Goal: Information Seeking & Learning: Find specific fact

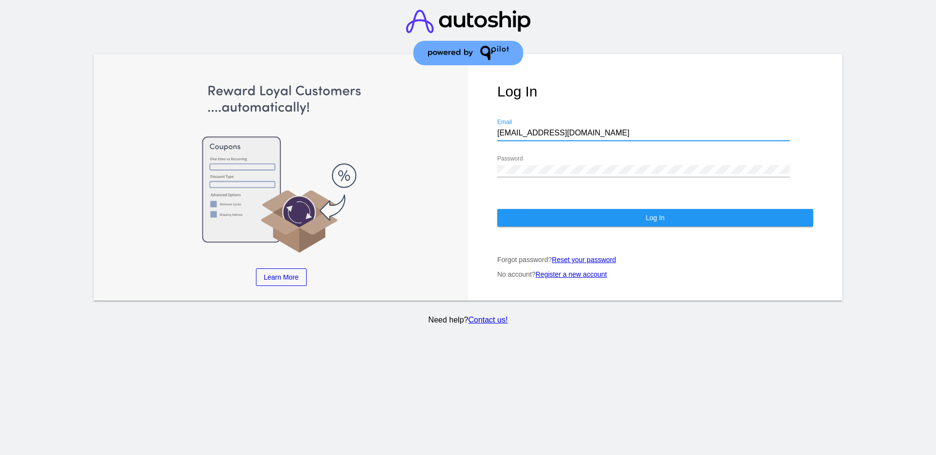
drag, startPoint x: 584, startPoint y: 134, endPoint x: 481, endPoint y: 124, distance: 103.3
click at [481, 124] on div "Log In [EMAIL_ADDRESS][DOMAIN_NAME] Email Password Log In Forgot password? Rese…" at bounding box center [655, 177] width 374 height 247
paste input "[EMAIL_ADDRESS][DOMAIN_NAME]"
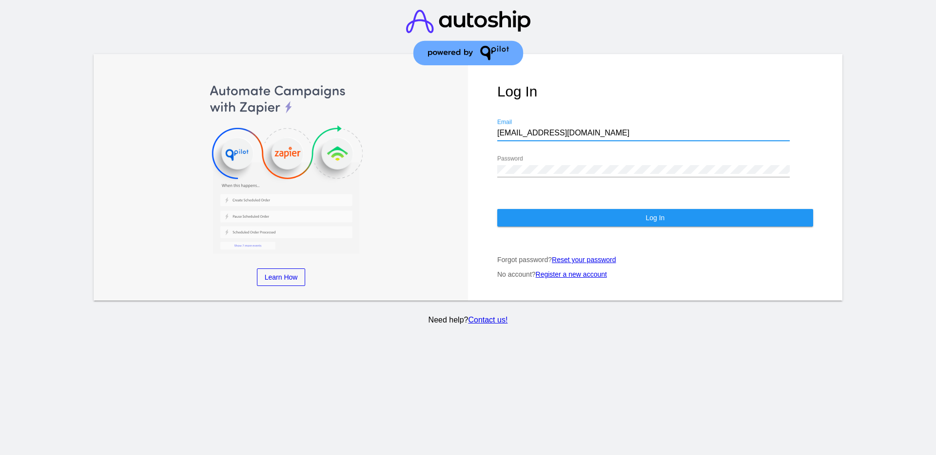
type input "[EMAIL_ADDRESS][DOMAIN_NAME]"
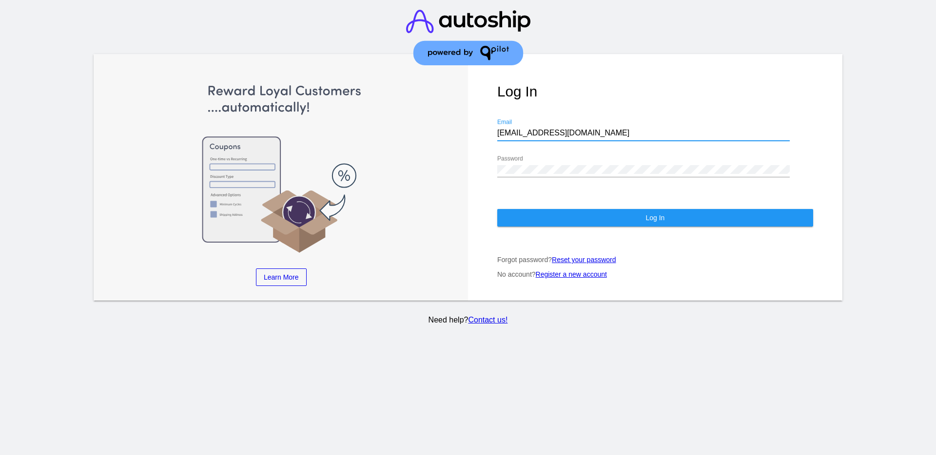
click at [560, 176] on div "Password" at bounding box center [643, 167] width 293 height 22
click at [495, 168] on div "Log In [EMAIL_ADDRESS][DOMAIN_NAME] Email Password Log In Forgot password? Rese…" at bounding box center [655, 177] width 374 height 247
drag, startPoint x: 520, startPoint y: 178, endPoint x: 505, endPoint y: 164, distance: 21.1
click at [505, 164] on div "Password" at bounding box center [643, 167] width 293 height 22
click at [535, 215] on button "Log In" at bounding box center [655, 218] width 316 height 18
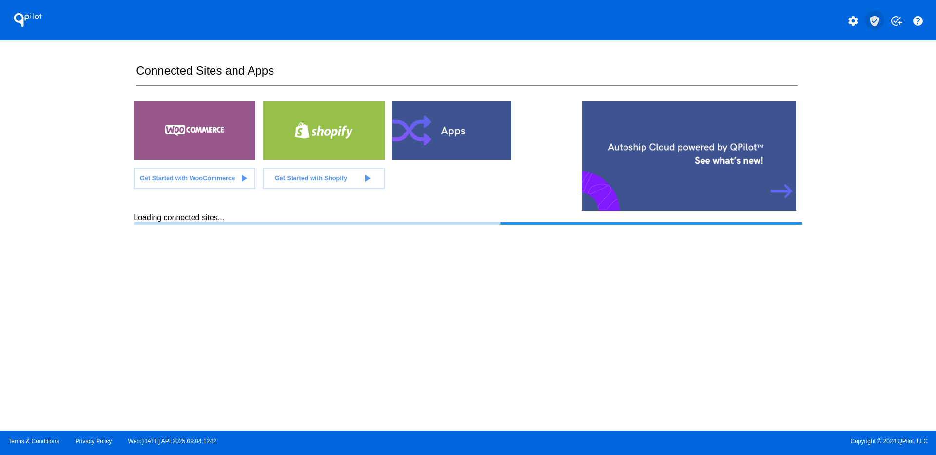
click at [874, 14] on button "verified_user" at bounding box center [875, 20] width 20 height 20
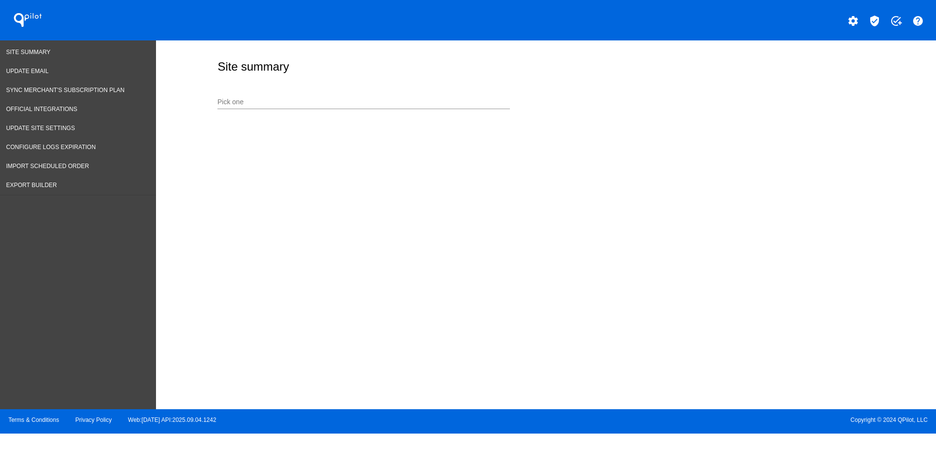
click at [401, 104] on input "Pick one" at bounding box center [363, 102] width 293 height 8
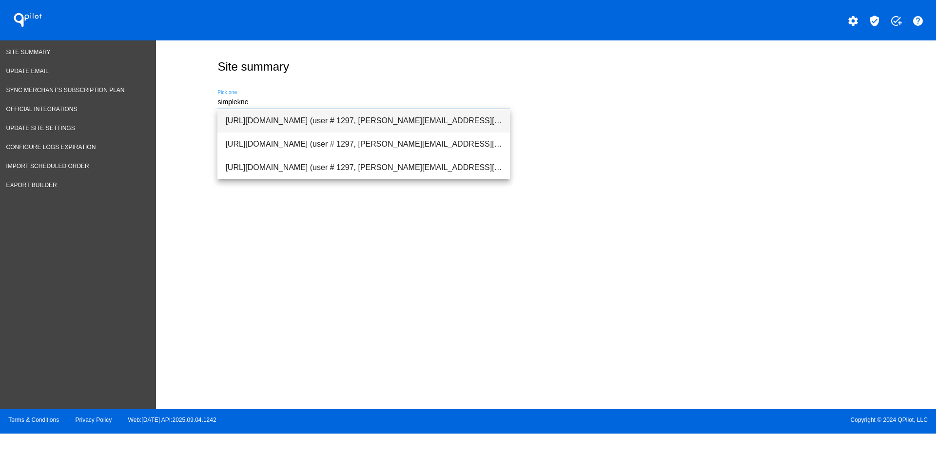
click at [416, 111] on span "[URL][DOMAIN_NAME] (user # 1297, [PERSON_NAME][EMAIL_ADDRESS][DOMAIN_NAME]) - P…" at bounding box center [363, 120] width 277 height 23
type input "[URL][DOMAIN_NAME] (user # 1297, [PERSON_NAME][EMAIL_ADDRESS][DOMAIN_NAME]) - P…"
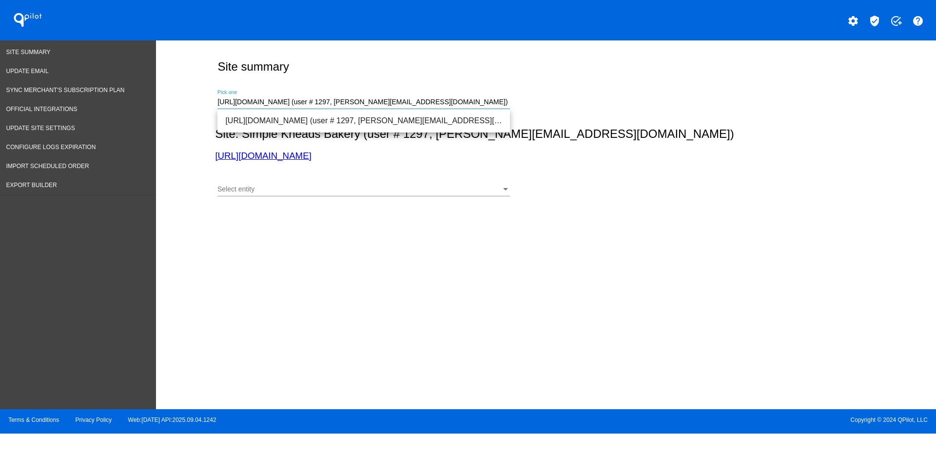
click at [326, 124] on span "[URL][DOMAIN_NAME] (user # 1297, [PERSON_NAME][EMAIL_ADDRESS][DOMAIN_NAME]) - P…" at bounding box center [363, 120] width 277 height 23
click at [345, 119] on span "[URL][DOMAIN_NAME] (user # 1297, [PERSON_NAME][EMAIL_ADDRESS][DOMAIN_NAME]) - P…" at bounding box center [363, 120] width 277 height 23
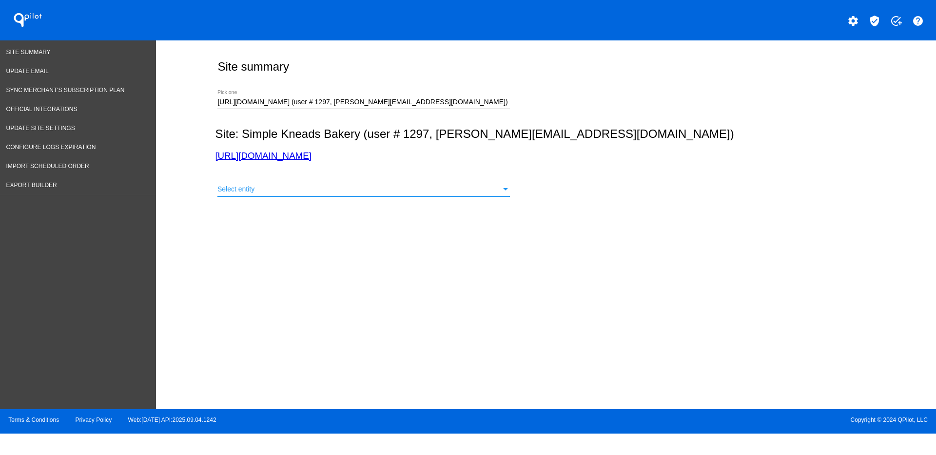
click at [327, 192] on div "Select entity" at bounding box center [359, 190] width 284 height 8
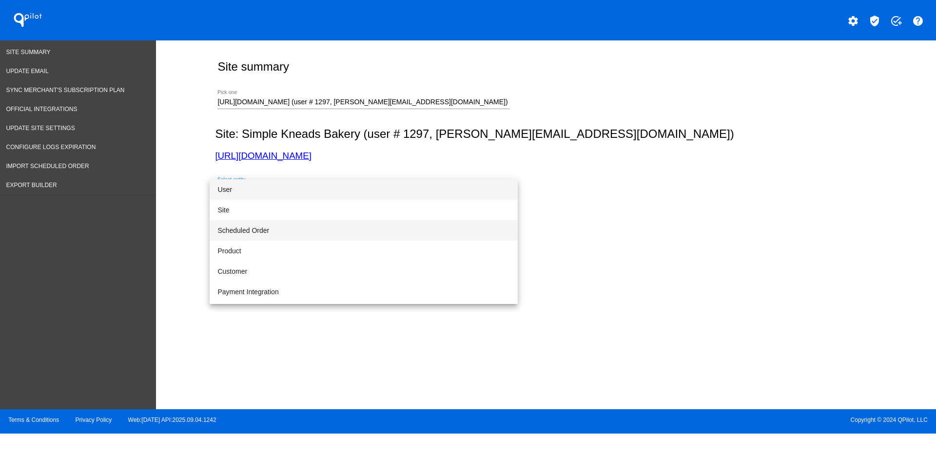
click at [308, 232] on span "Scheduled Order" at bounding box center [363, 230] width 293 height 20
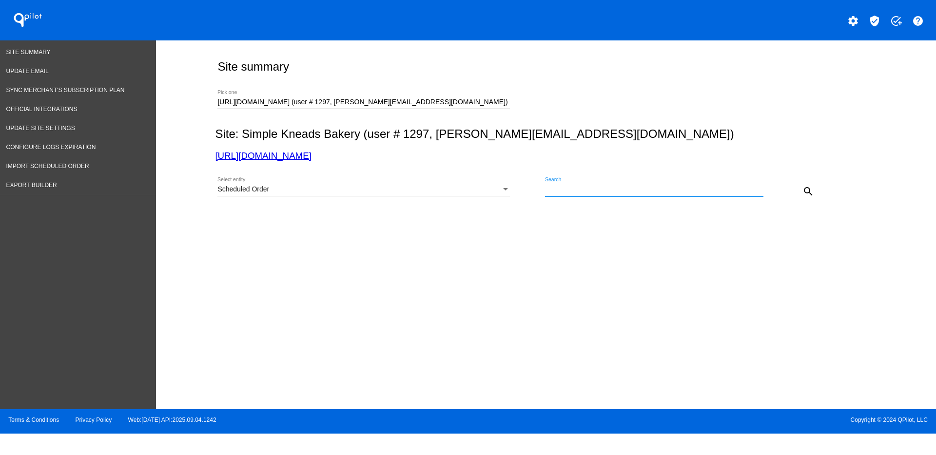
paste input "1003763"
click at [808, 187] on mat-icon "search" at bounding box center [809, 192] width 12 height 12
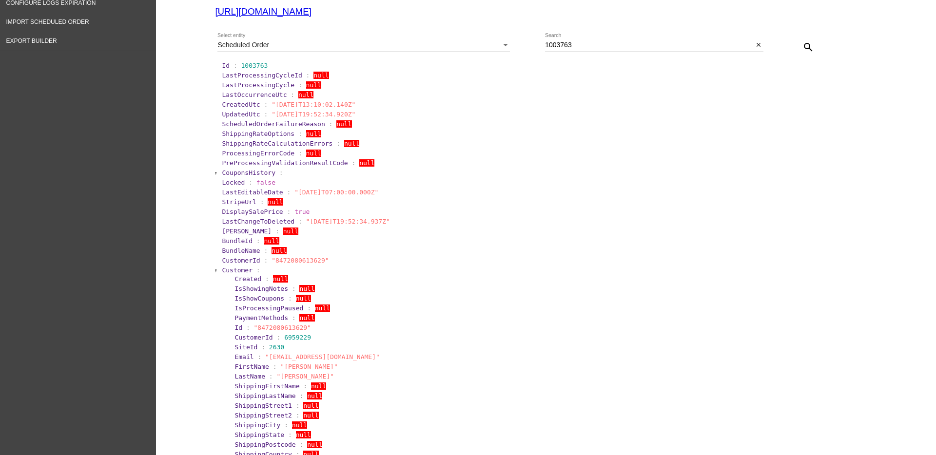
scroll to position [183, 0]
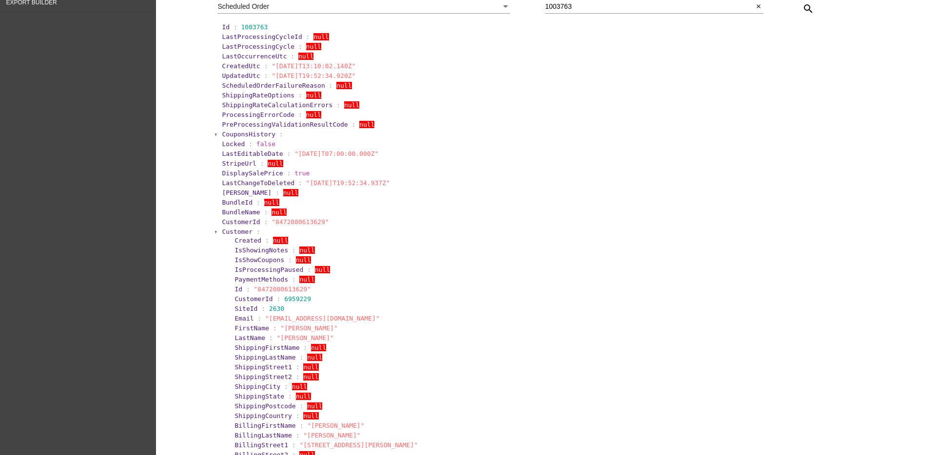
click at [233, 228] on span "Customer" at bounding box center [237, 231] width 31 height 7
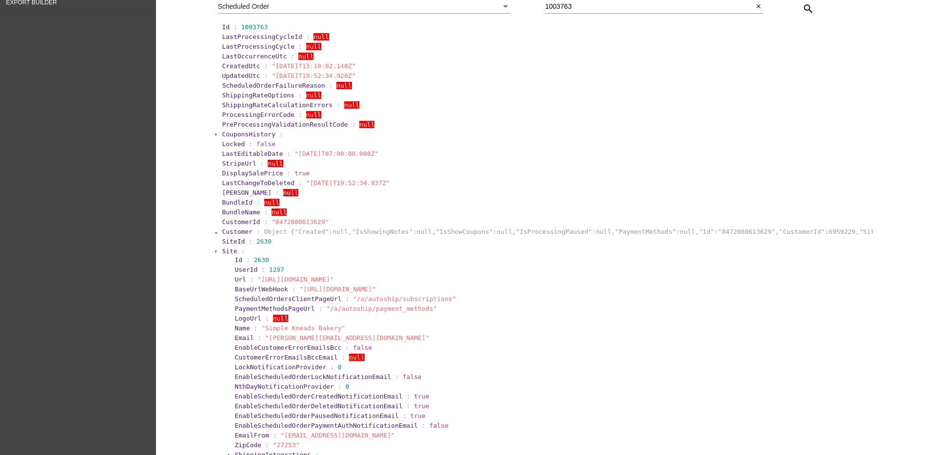
click at [222, 251] on span "Site" at bounding box center [229, 251] width 15 height 7
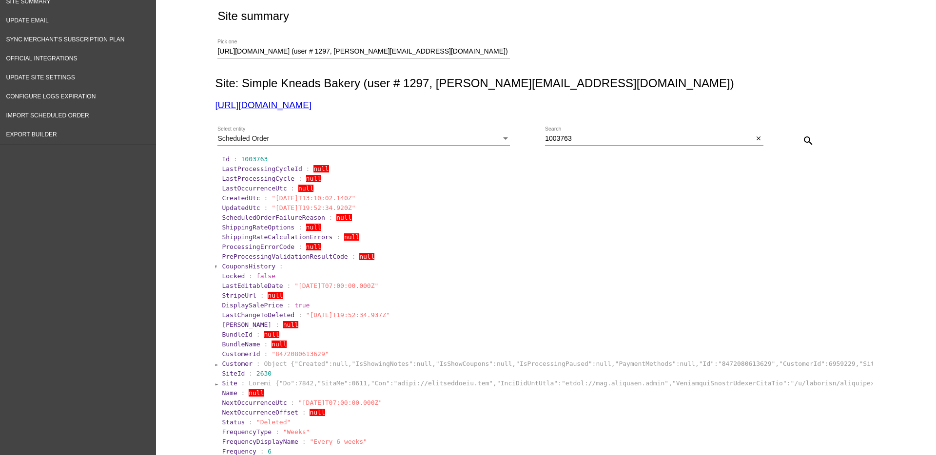
scroll to position [0, 0]
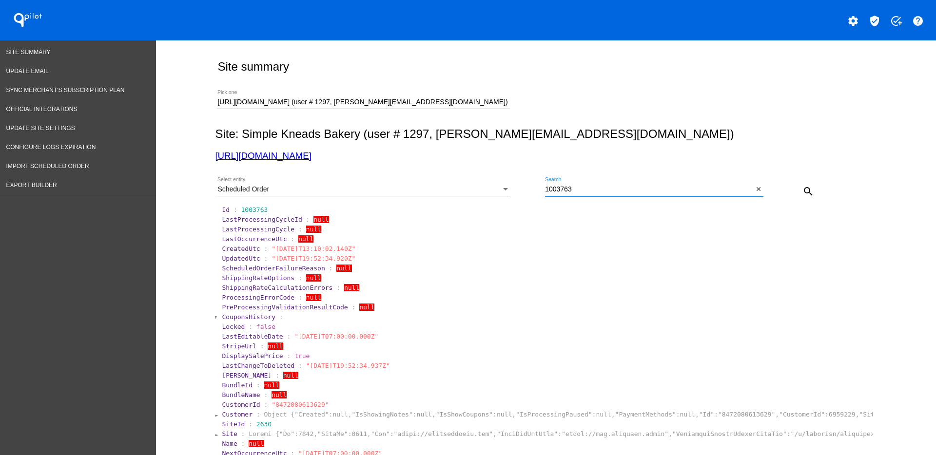
drag, startPoint x: 583, startPoint y: 187, endPoint x: 504, endPoint y: 184, distance: 79.0
click at [504, 184] on div "Scheduled Order Select entity 1003763 Search close search" at bounding box center [544, 188] width 658 height 35
paste input "164"
type input "1001643"
click at [799, 194] on button "search" at bounding box center [809, 191] width 20 height 20
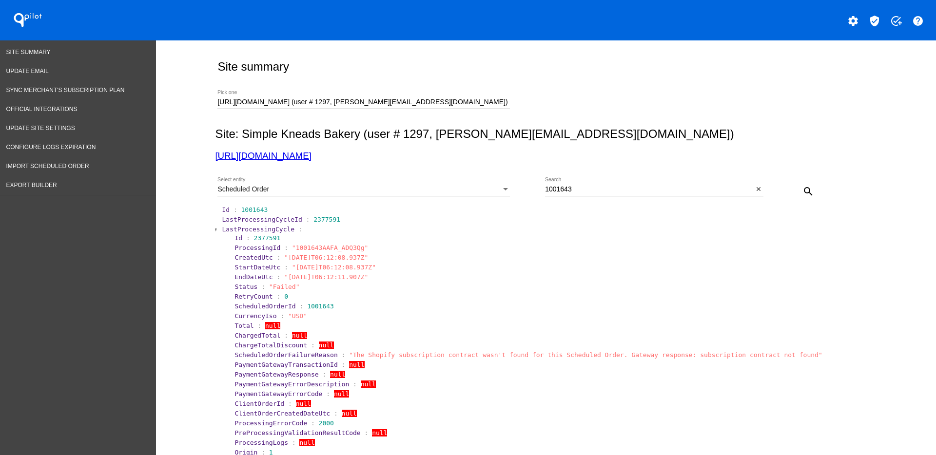
click at [257, 231] on span "LastProcessingCycle" at bounding box center [258, 229] width 73 height 7
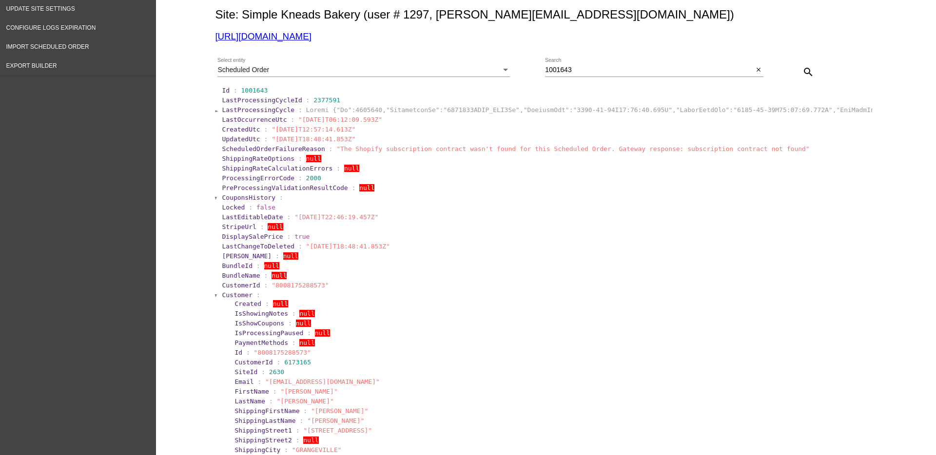
scroll to position [122, 0]
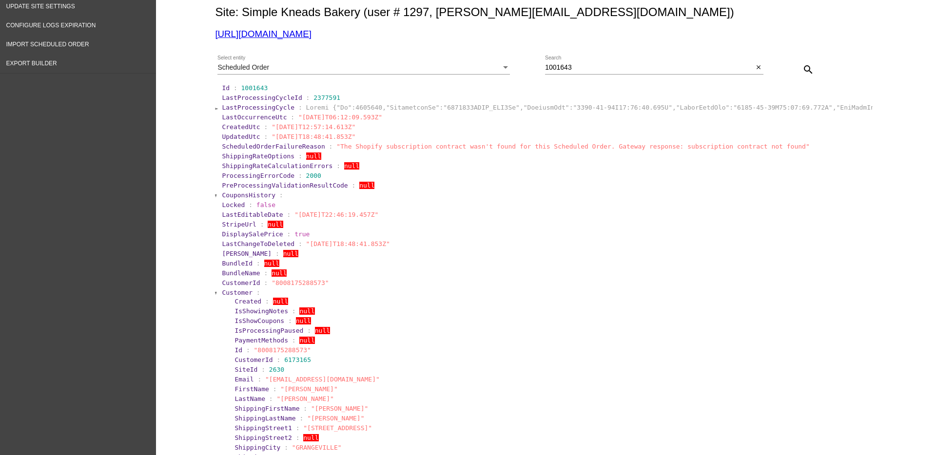
click at [229, 294] on span "Customer" at bounding box center [237, 292] width 31 height 7
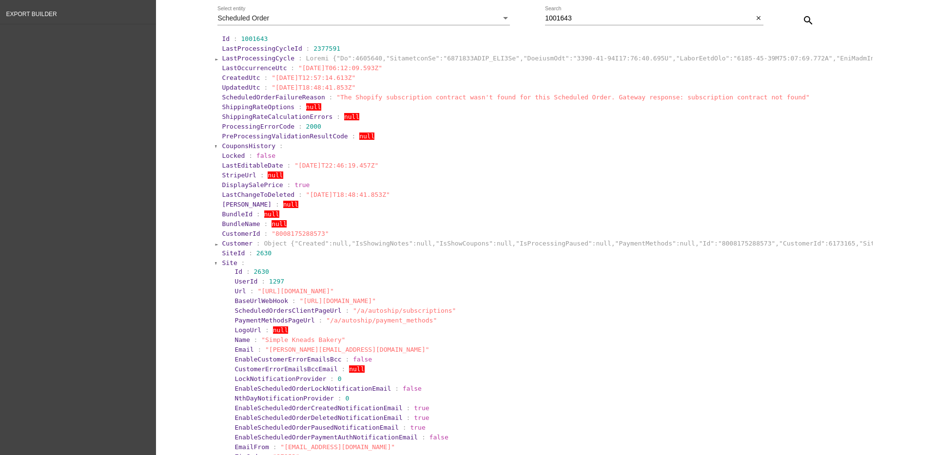
scroll to position [244, 0]
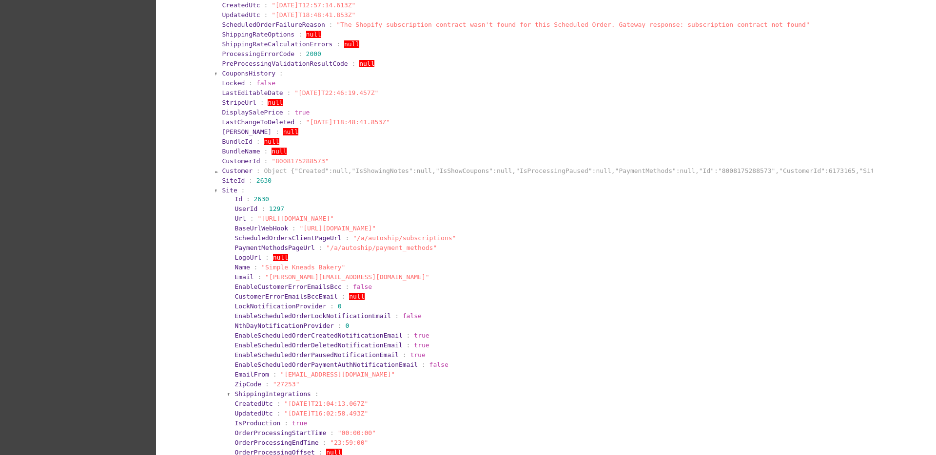
click at [227, 190] on span "Site" at bounding box center [229, 190] width 15 height 7
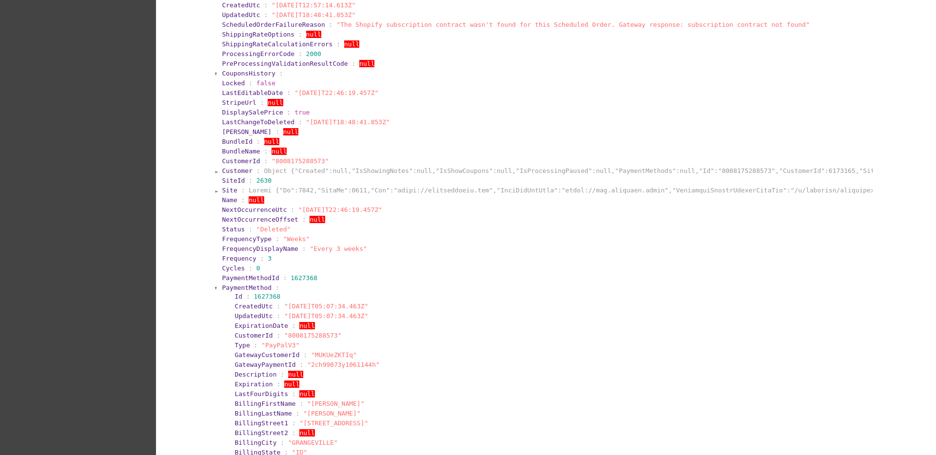
click at [222, 287] on span "PaymentMethod" at bounding box center [247, 287] width 50 height 7
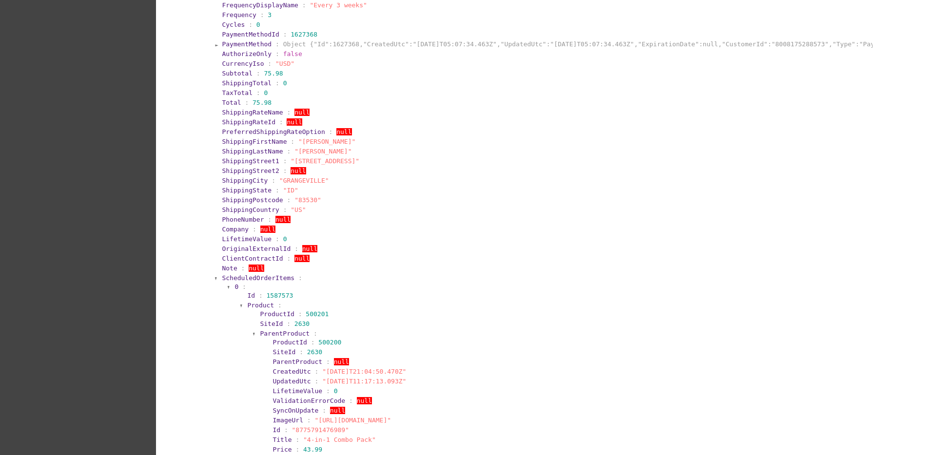
scroll to position [548, 0]
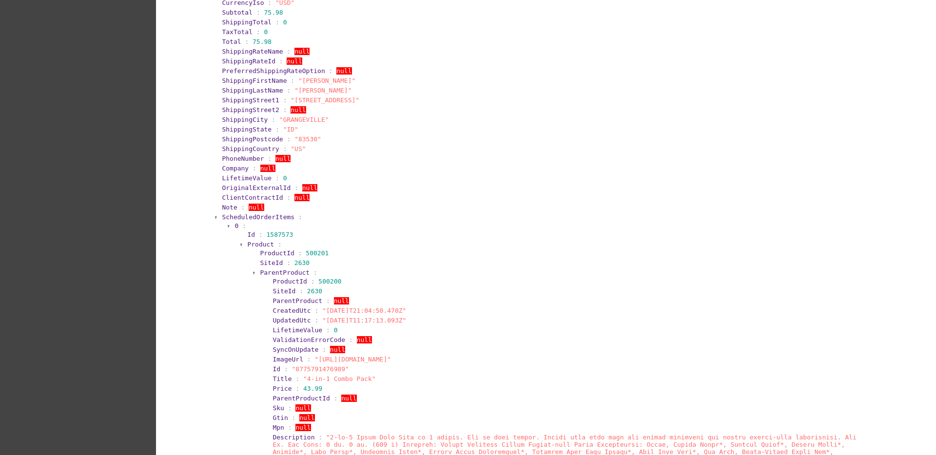
click at [267, 215] on span "ScheduledOrderItems" at bounding box center [258, 217] width 73 height 7
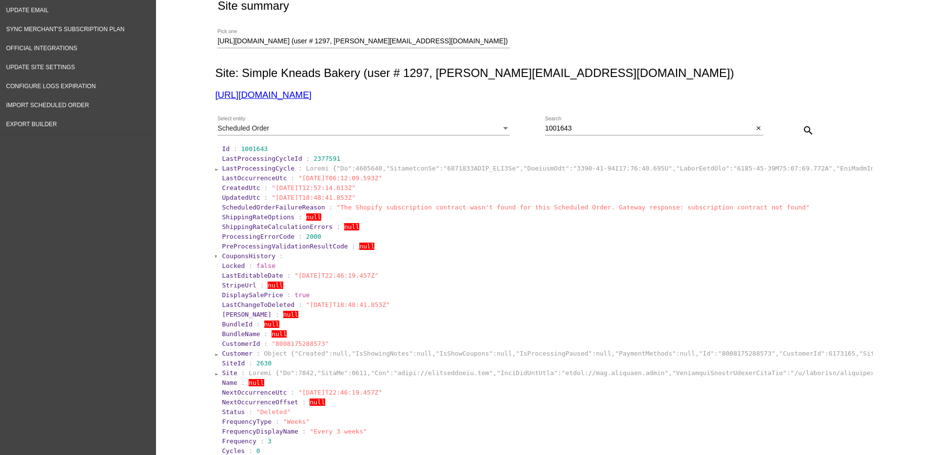
scroll to position [0, 0]
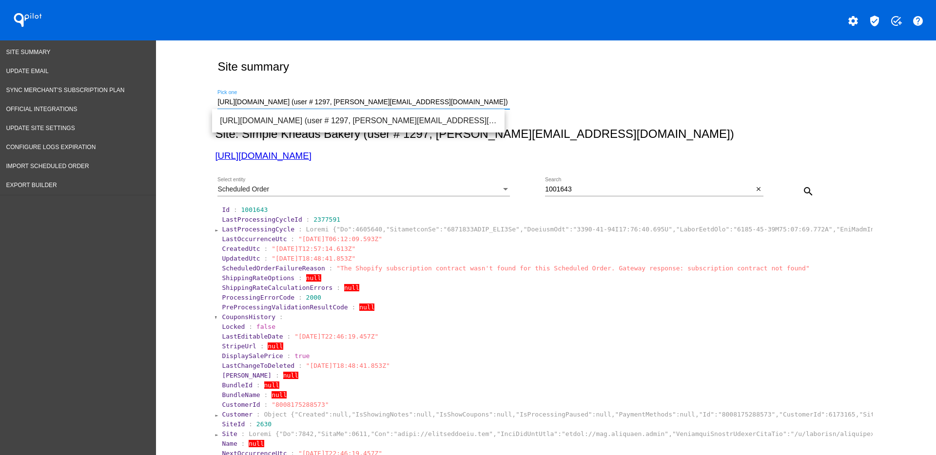
drag, startPoint x: 483, startPoint y: 100, endPoint x: 155, endPoint y: 91, distance: 328.7
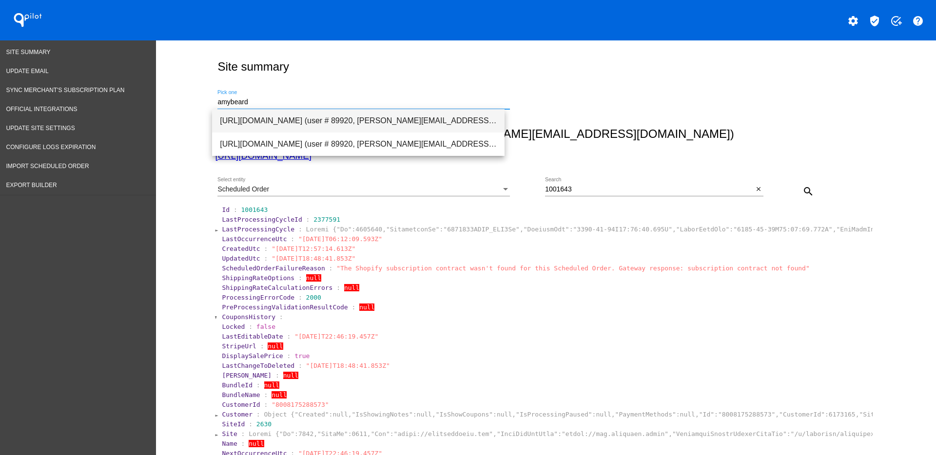
click at [446, 128] on span "[URL][DOMAIN_NAME] (user # 89920, [PERSON_NAME][EMAIL_ADDRESS][DOMAIN_NAME]) - …" at bounding box center [358, 120] width 277 height 23
type input "[URL][DOMAIN_NAME] (user # 89920, [PERSON_NAME][EMAIL_ADDRESS][DOMAIN_NAME]) - …"
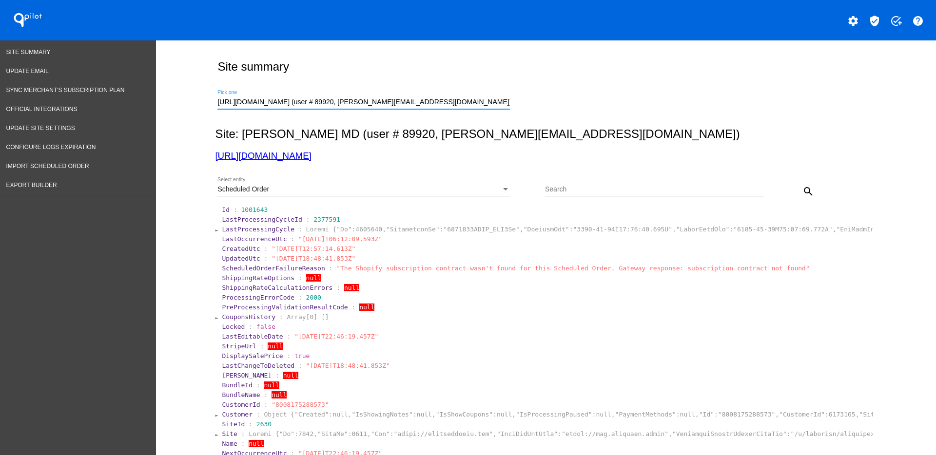
click at [459, 185] on div "Scheduled Order Select entity" at bounding box center [363, 186] width 293 height 19
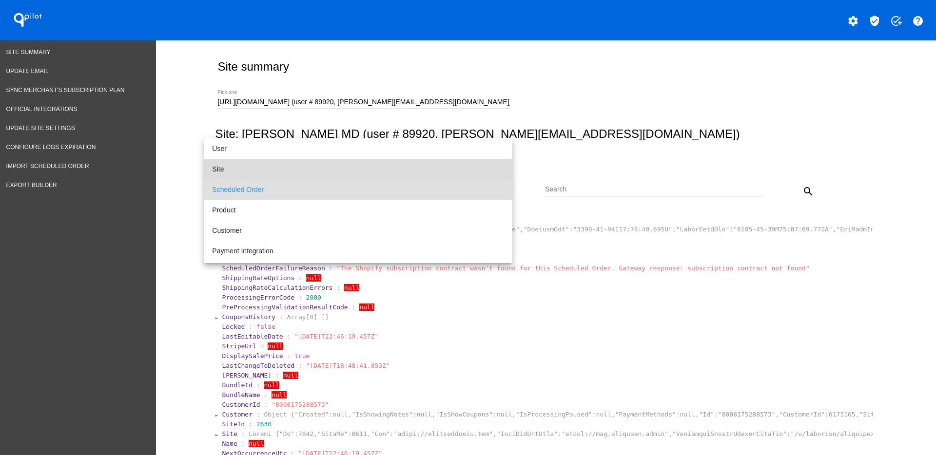
click at [452, 163] on span "Site" at bounding box center [358, 169] width 293 height 20
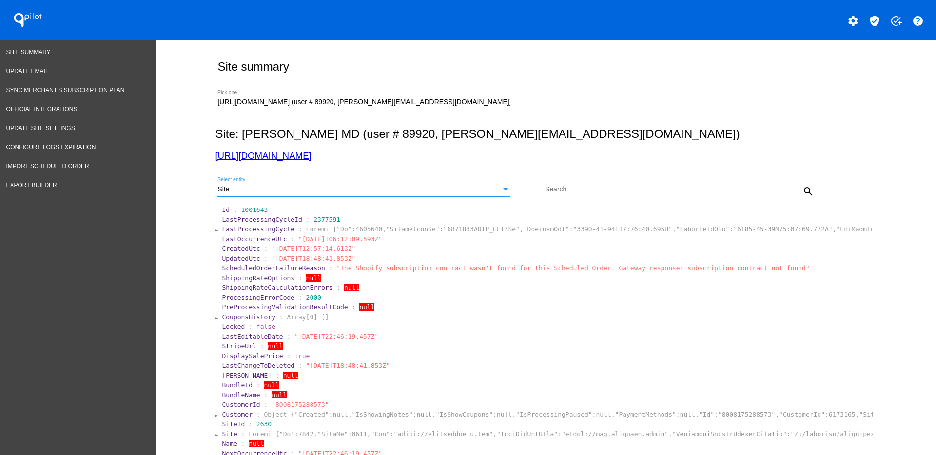
click at [799, 192] on button "search" at bounding box center [809, 191] width 20 height 20
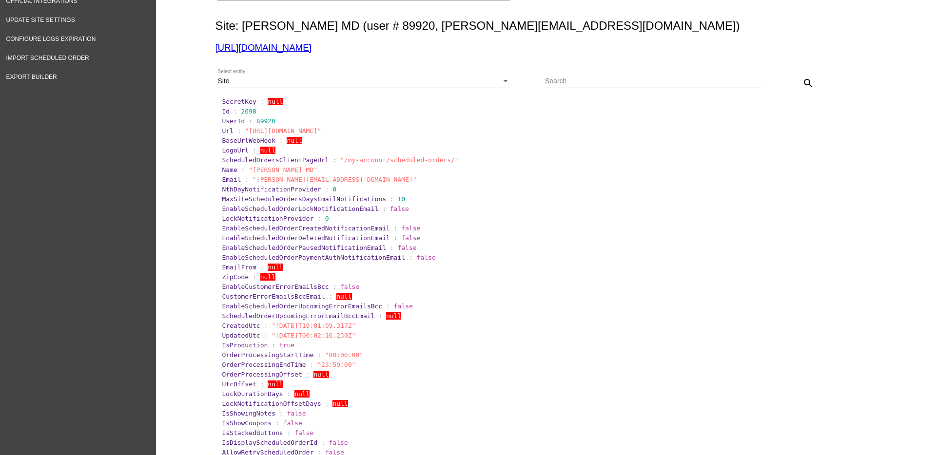
scroll to position [98, 0]
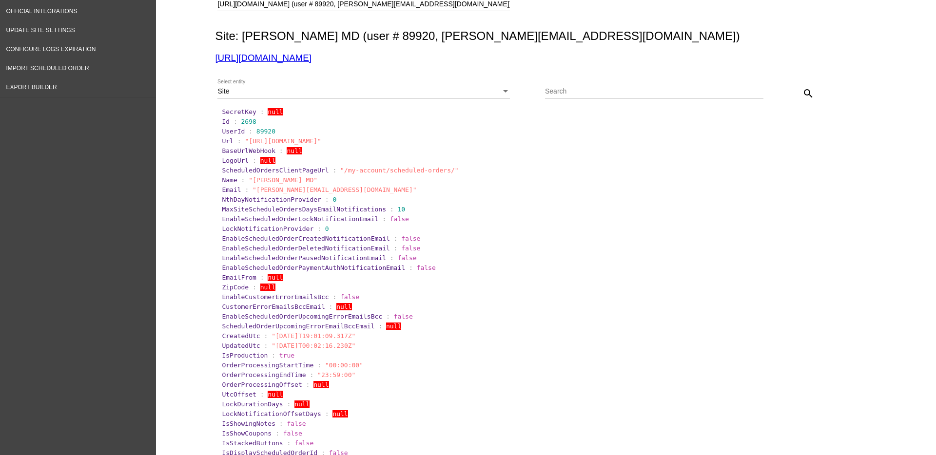
click at [337, 88] on div "Site" at bounding box center [359, 92] width 284 height 8
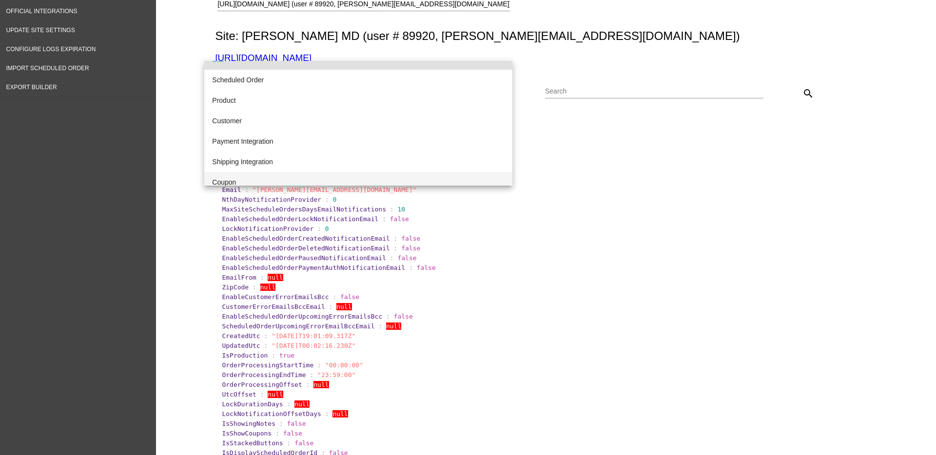
scroll to position [61, 0]
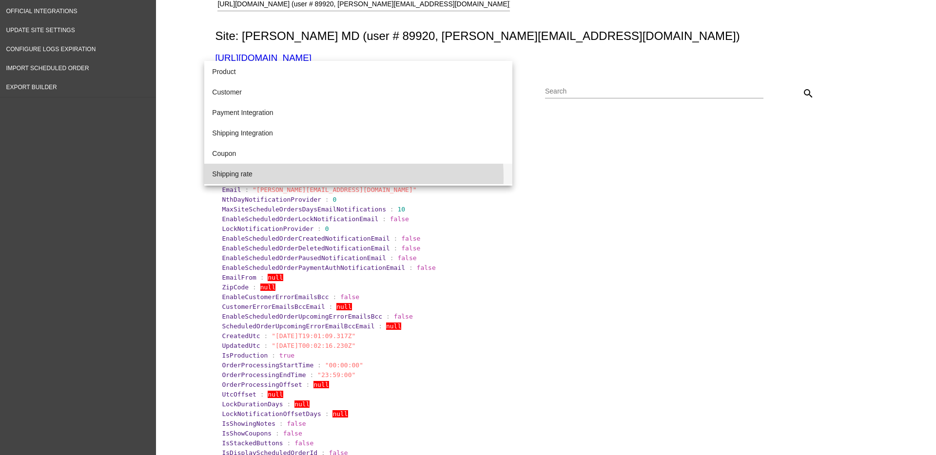
click at [302, 177] on span "Shipping rate" at bounding box center [358, 174] width 293 height 20
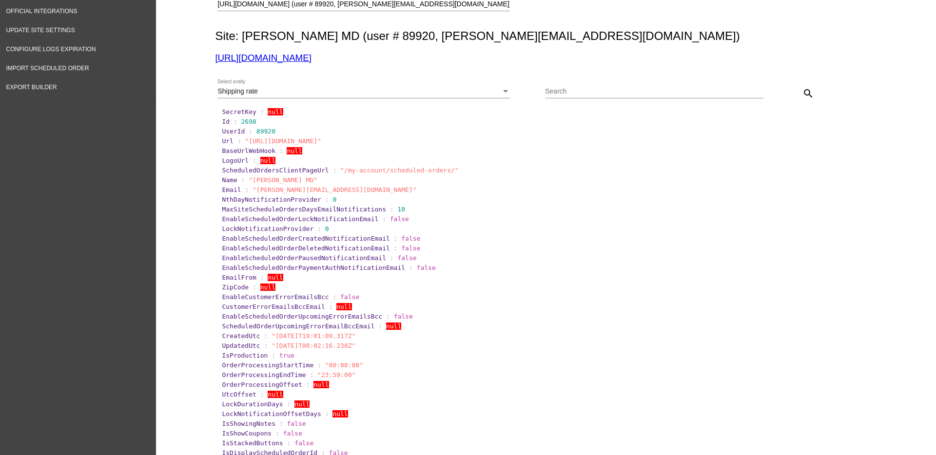
click at [812, 88] on div "search" at bounding box center [791, 93] width 55 height 20
click at [806, 90] on mat-icon "search" at bounding box center [809, 94] width 12 height 12
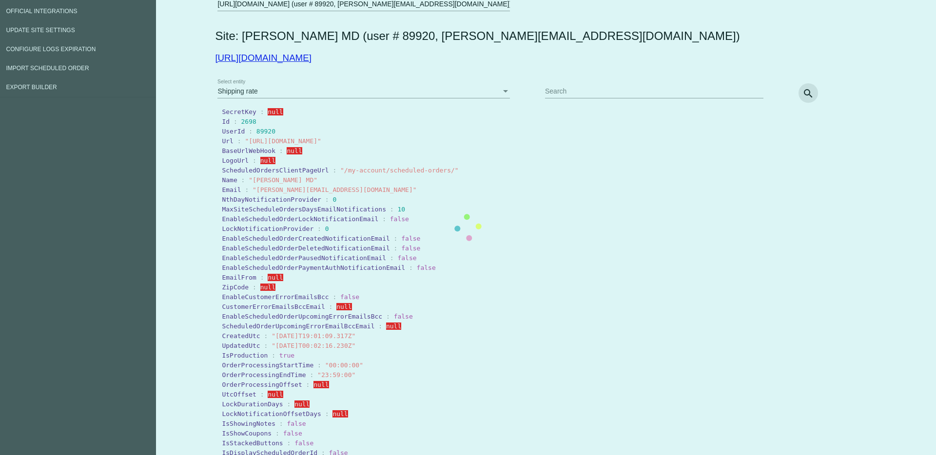
scroll to position [0, 0]
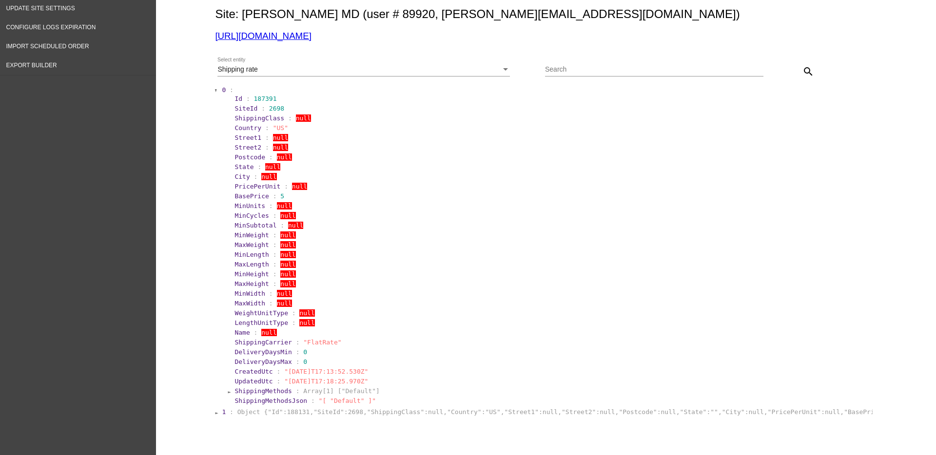
scroll to position [170, 0]
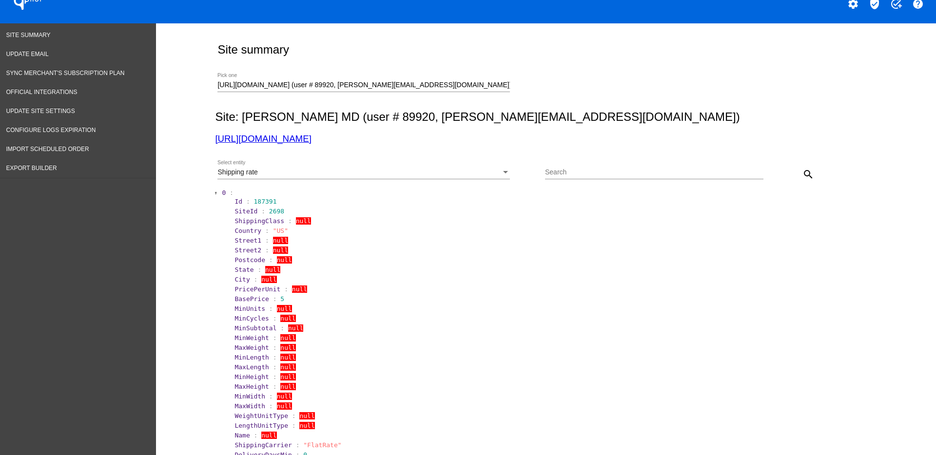
scroll to position [0, 0]
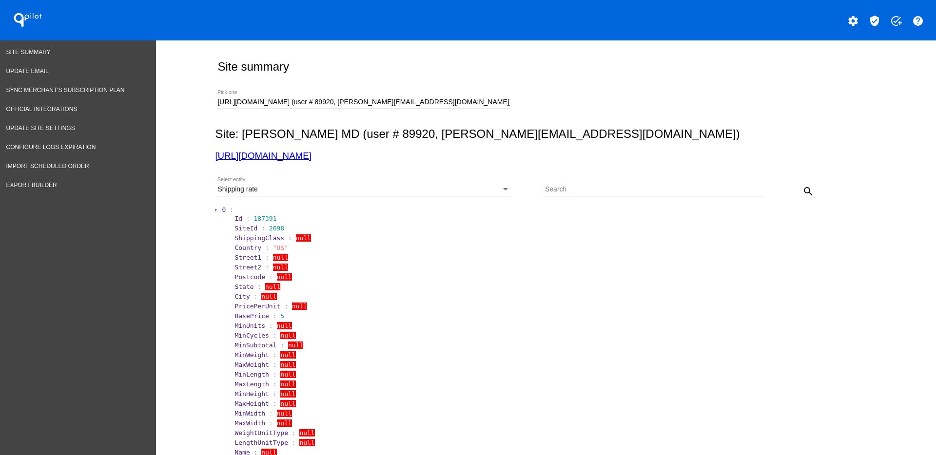
drag, startPoint x: 274, startPoint y: 149, endPoint x: 253, endPoint y: 157, distance: 23.3
click at [58, 184] on link "Export Builder" at bounding box center [78, 185] width 156 height 19
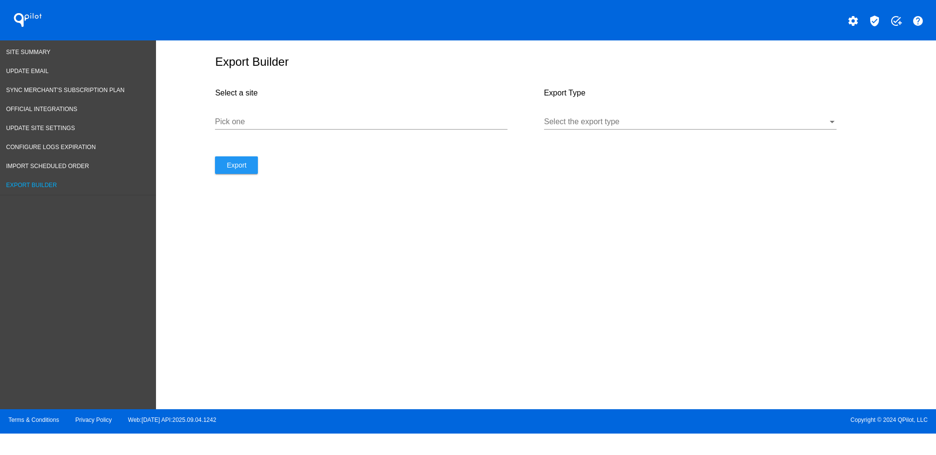
click at [457, 118] on input "Pick one" at bounding box center [361, 122] width 293 height 9
paste input "[URL][DOMAIN_NAME]"
type input "[URL][DOMAIN_NAME]"
click at [565, 123] on div at bounding box center [686, 122] width 284 height 9
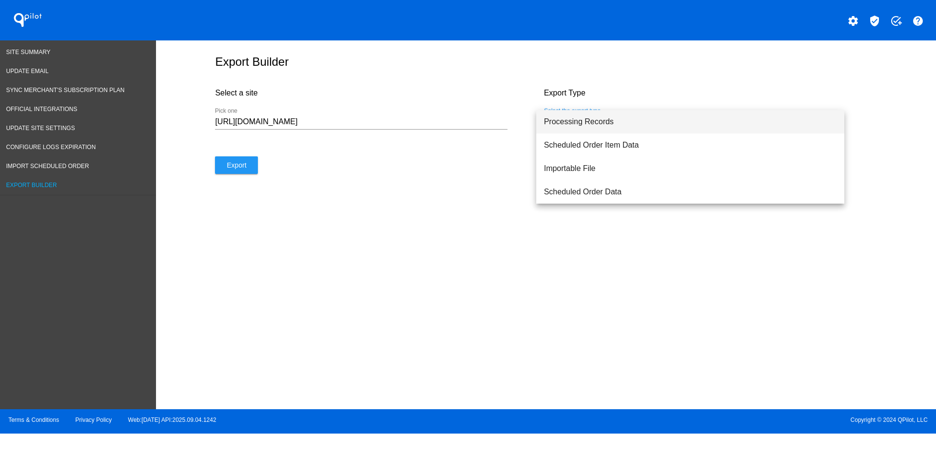
click at [565, 126] on span "Processing Records" at bounding box center [690, 121] width 293 height 23
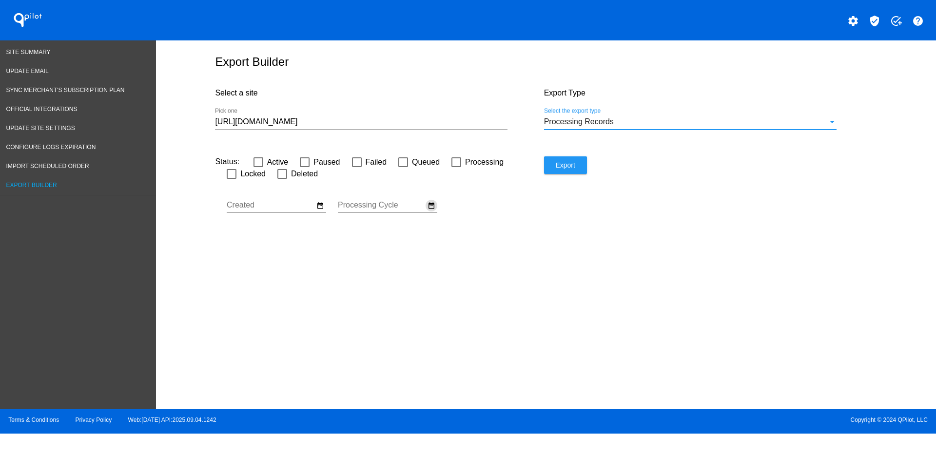
click at [432, 207] on mat-icon "date_range" at bounding box center [432, 205] width 8 height 9
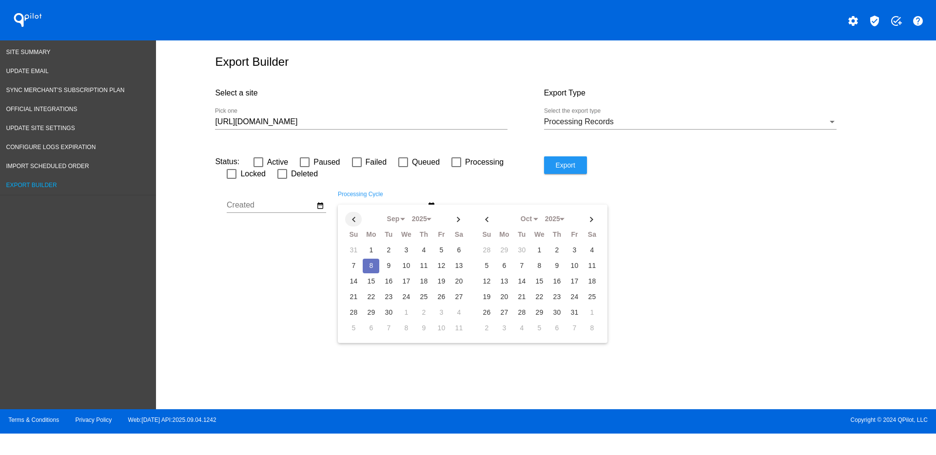
click at [356, 222] on th at bounding box center [353, 219] width 17 height 15
select select "7"
click at [437, 250] on td "1" at bounding box center [441, 250] width 17 height 15
click at [355, 325] on td "31" at bounding box center [353, 328] width 17 height 15
type input "[DATE] - [DATE]"
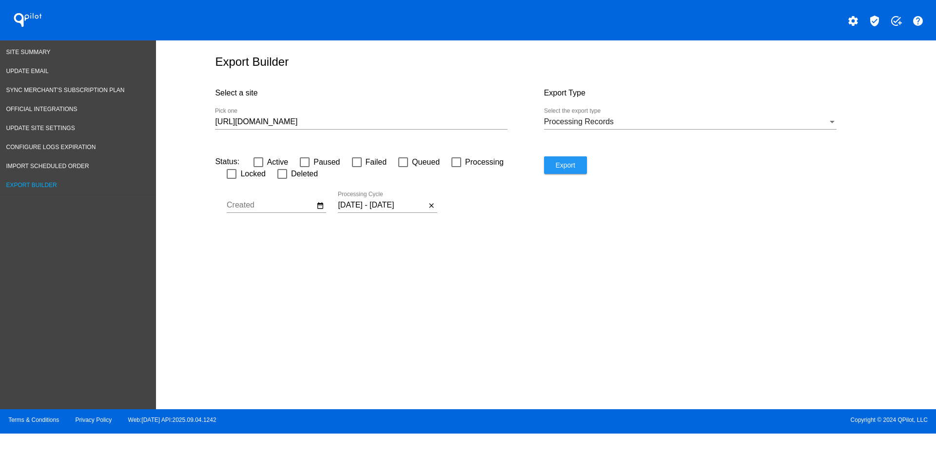
click at [573, 161] on span "Export" at bounding box center [565, 165] width 20 height 8
click at [429, 117] on div "[URL][DOMAIN_NAME] Pick one" at bounding box center [361, 119] width 293 height 22
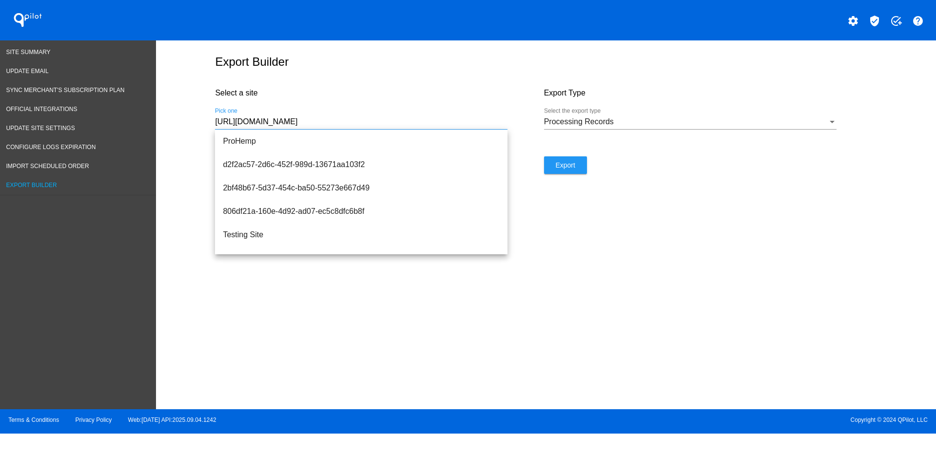
click at [424, 122] on input "[URL][DOMAIN_NAME]" at bounding box center [361, 122] width 293 height 9
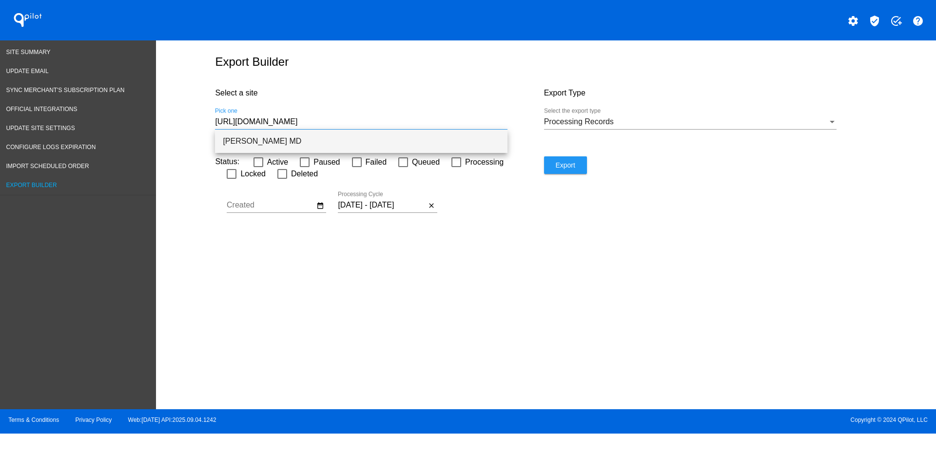
click at [437, 138] on span "[PERSON_NAME] MD" at bounding box center [361, 141] width 277 height 23
type input "[PERSON_NAME] MD"
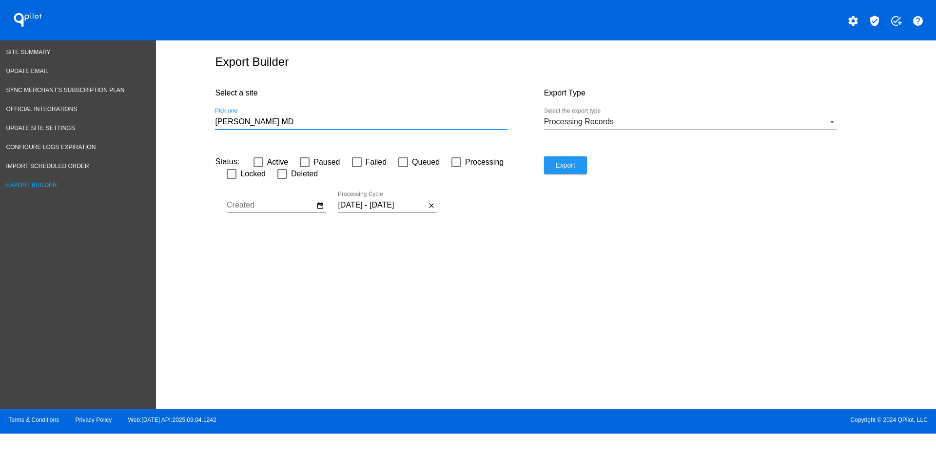
click at [569, 165] on span "Export" at bounding box center [565, 165] width 20 height 8
click at [38, 49] on span "Site Summary" at bounding box center [28, 52] width 44 height 7
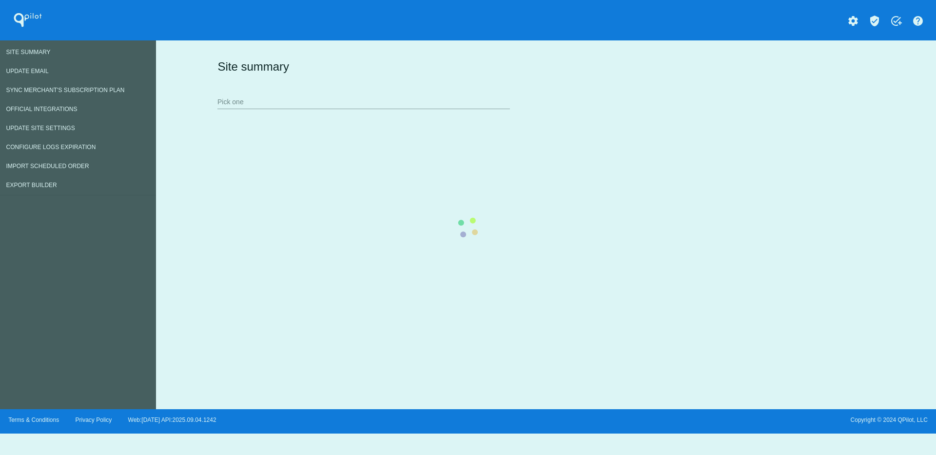
click at [407, 104] on div "Site summary Pick one" at bounding box center [544, 83] width 658 height 67
click at [407, 106] on div "Site summary Pick one" at bounding box center [544, 83] width 658 height 67
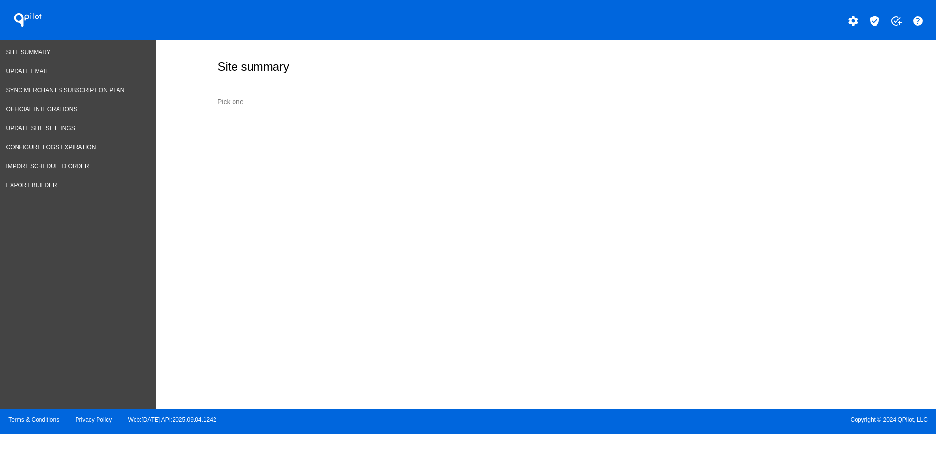
click at [413, 91] on div "Pick one" at bounding box center [363, 99] width 293 height 19
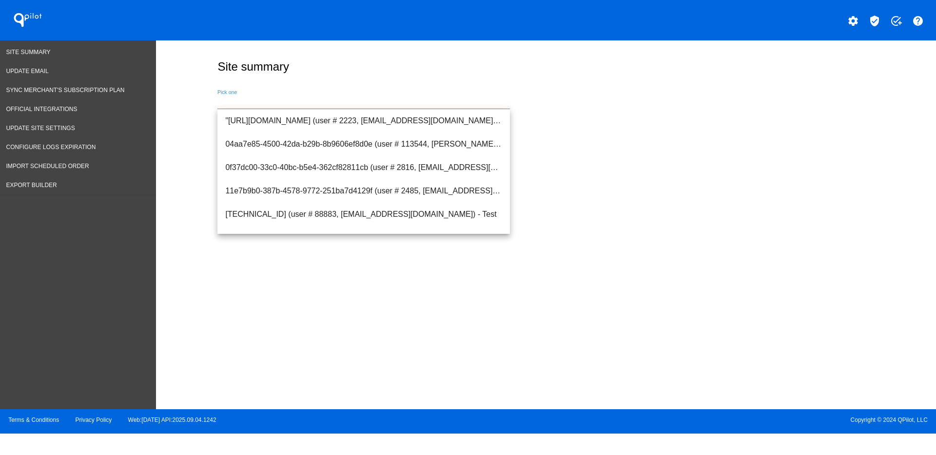
drag, startPoint x: 402, startPoint y: 100, endPoint x: 311, endPoint y: 95, distance: 91.3
click at [311, 95] on div "Pick one" at bounding box center [363, 99] width 293 height 19
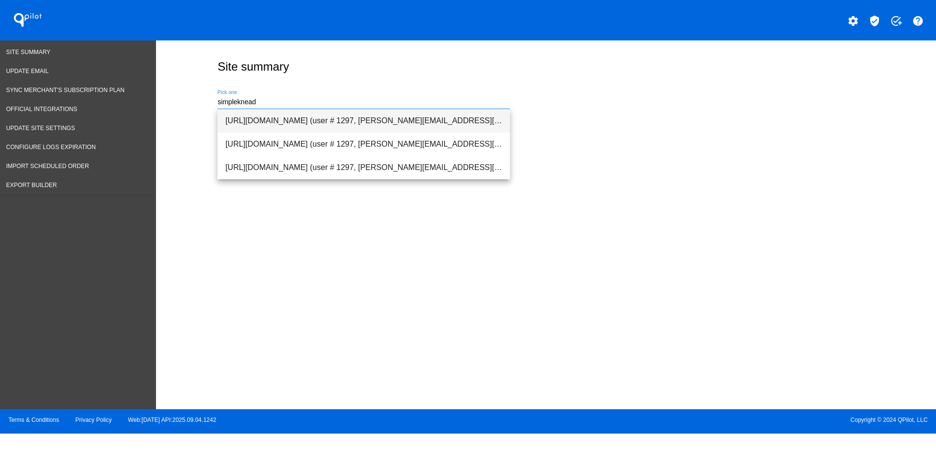
drag, startPoint x: 309, startPoint y: 124, endPoint x: 315, endPoint y: 114, distance: 11.8
click at [309, 122] on span "[URL][DOMAIN_NAME] (user # 1297, [PERSON_NAME][EMAIL_ADDRESS][DOMAIN_NAME]) - P…" at bounding box center [363, 120] width 277 height 23
type input "[URL][DOMAIN_NAME] (user # 1297, [PERSON_NAME][EMAIL_ADDRESS][DOMAIN_NAME]) - P…"
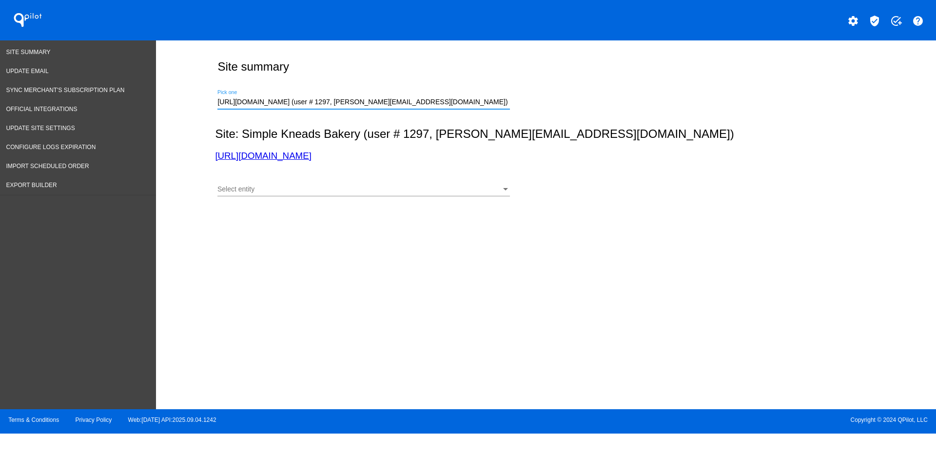
click at [415, 186] on div "Select entity" at bounding box center [359, 190] width 284 height 8
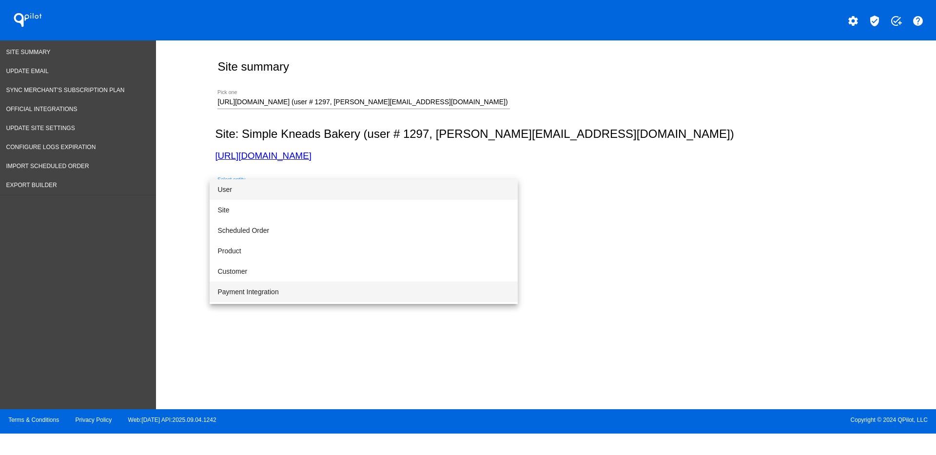
click at [375, 292] on span "Payment Integration" at bounding box center [363, 292] width 293 height 20
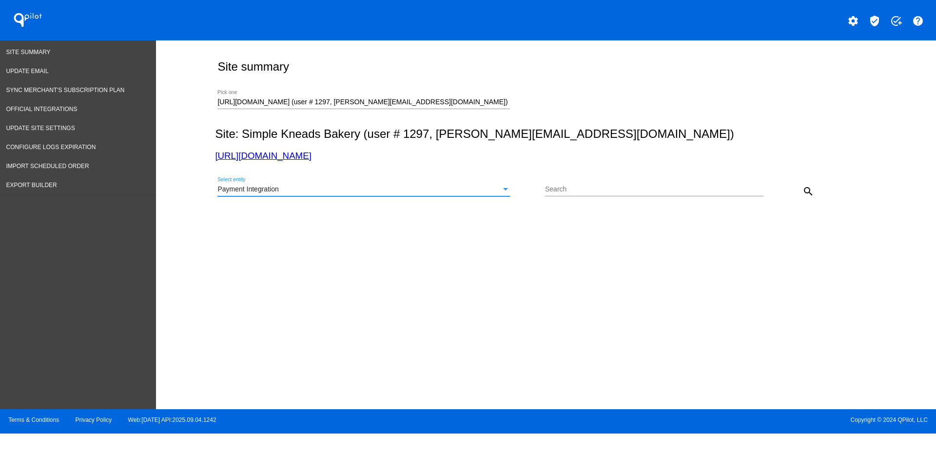
click at [383, 190] on div "Payment Integration" at bounding box center [359, 190] width 284 height 8
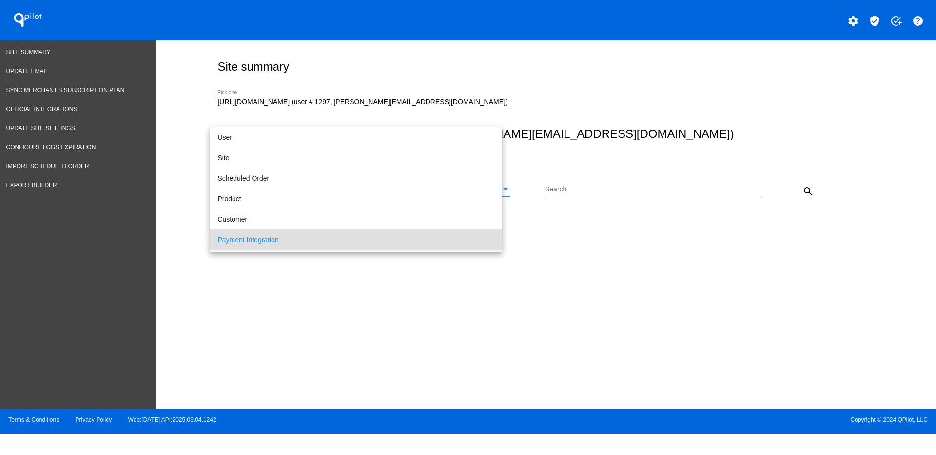
scroll to position [50, 0]
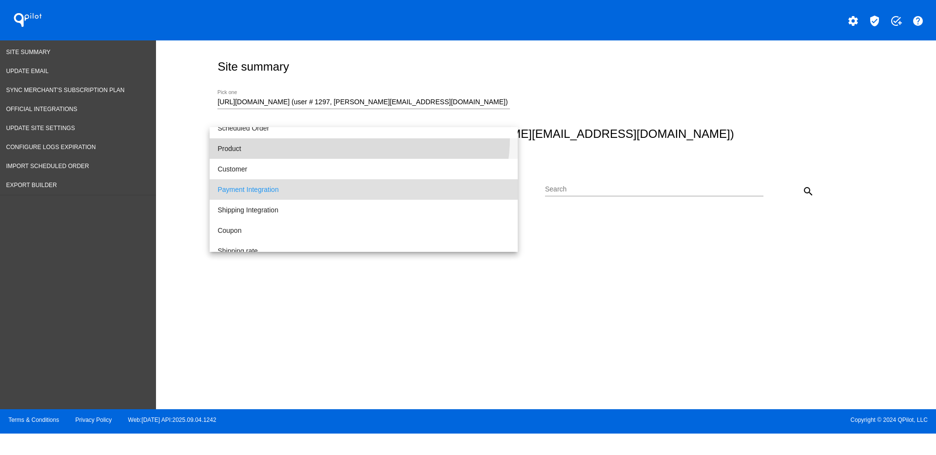
click at [354, 138] on span "Product" at bounding box center [363, 148] width 293 height 20
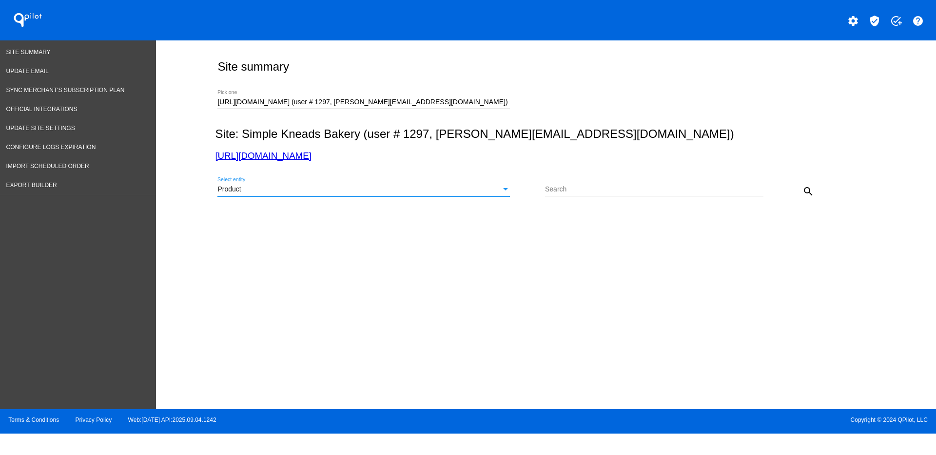
click at [351, 190] on div "Product" at bounding box center [359, 190] width 284 height 8
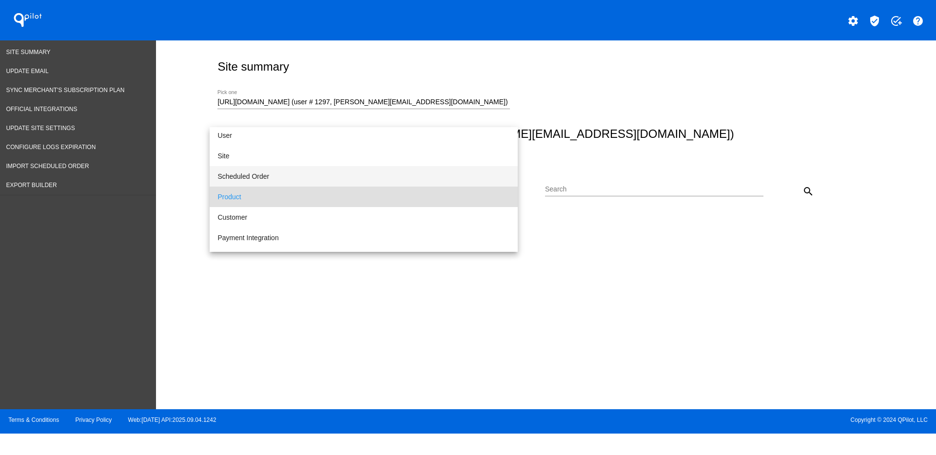
scroll to position [0, 0]
click at [333, 185] on span "Scheduled Order" at bounding box center [363, 178] width 293 height 20
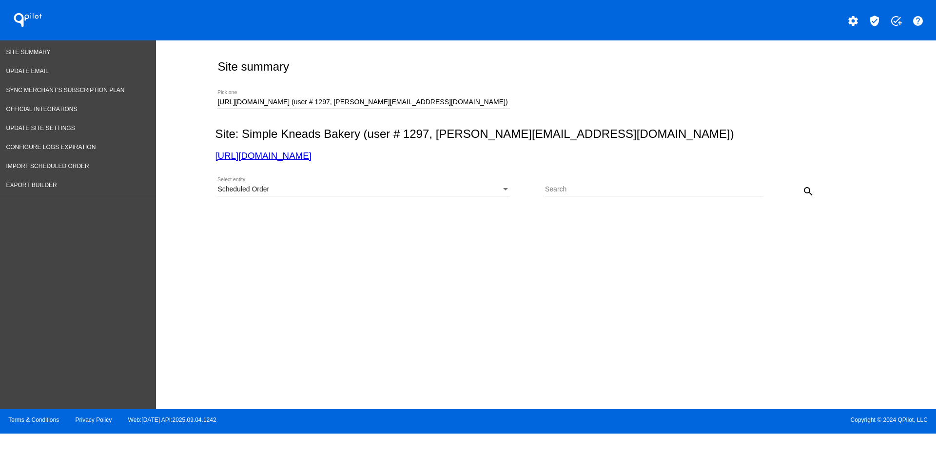
click at [627, 178] on div "Search" at bounding box center [654, 186] width 218 height 19
paste input "[EMAIL_ADDRESS][DOMAIN_NAME]"
click at [816, 193] on button "search" at bounding box center [809, 191] width 20 height 20
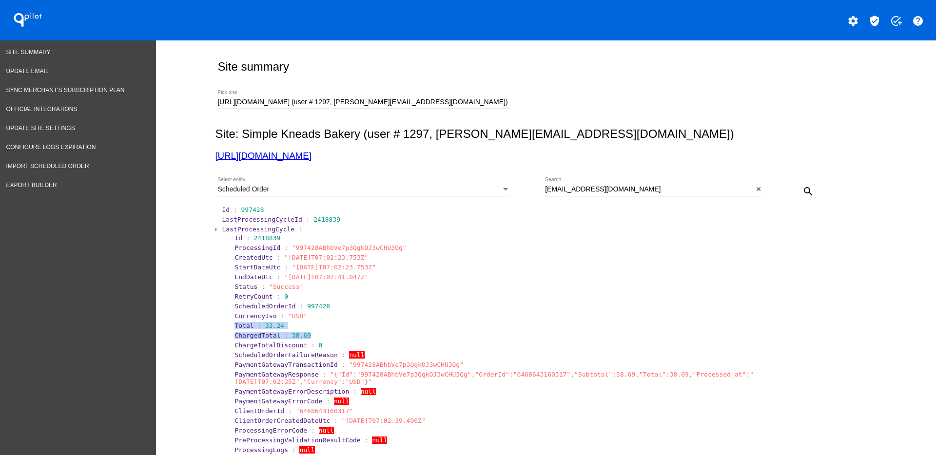
drag, startPoint x: 307, startPoint y: 333, endPoint x: 237, endPoint y: 324, distance: 70.3
drag, startPoint x: 248, startPoint y: 325, endPoint x: 214, endPoint y: 243, distance: 88.5
click at [223, 227] on span "LastProcessingCycle" at bounding box center [258, 229] width 73 height 7
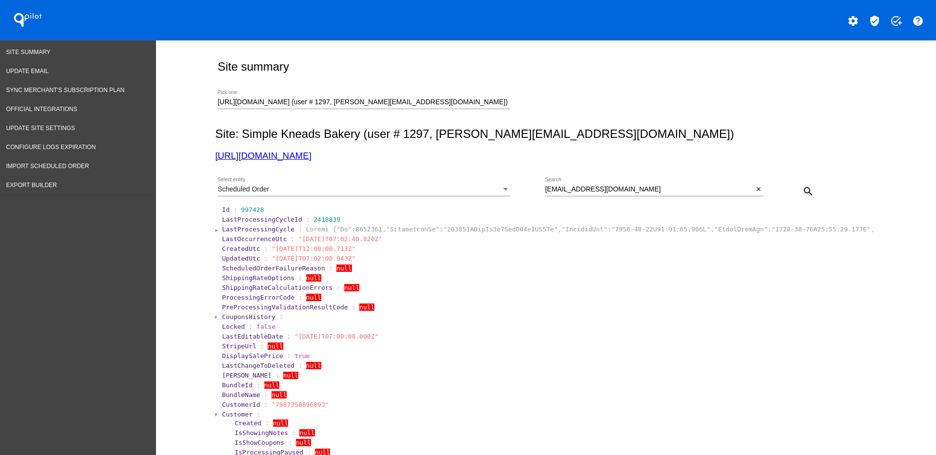
scroll to position [122, 0]
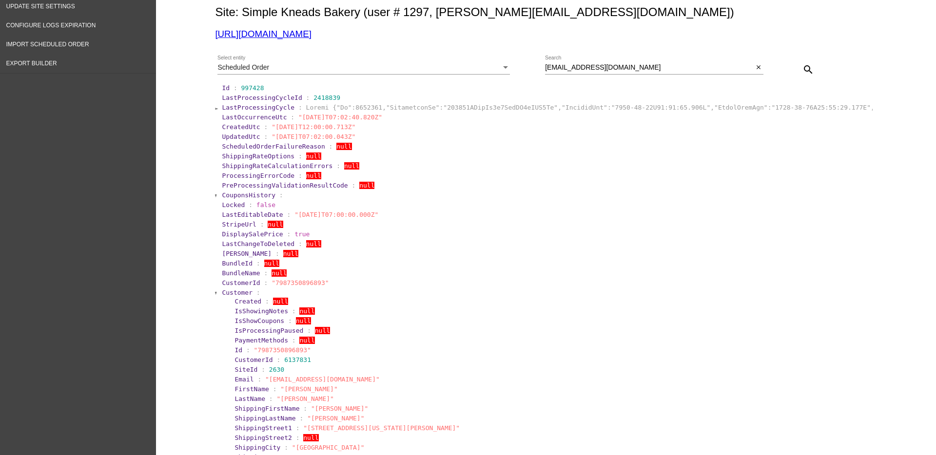
click at [226, 289] on span "Customer" at bounding box center [237, 292] width 31 height 7
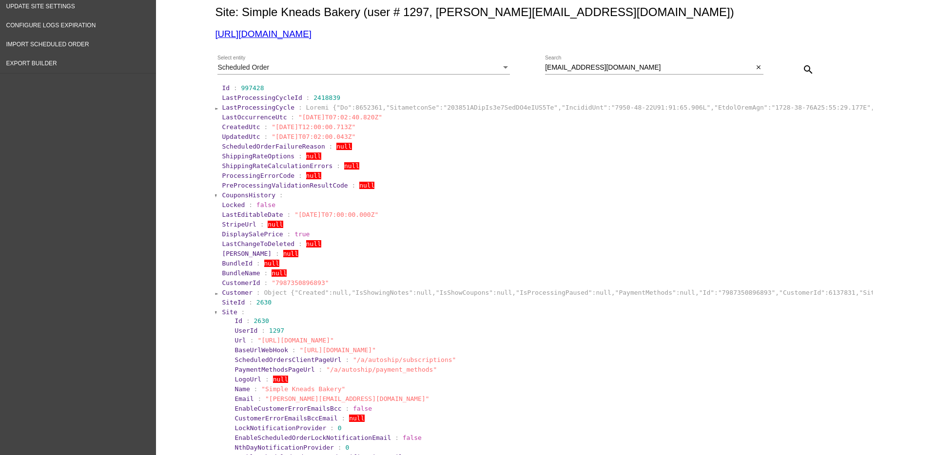
click at [222, 314] on span "Site" at bounding box center [229, 312] width 15 height 7
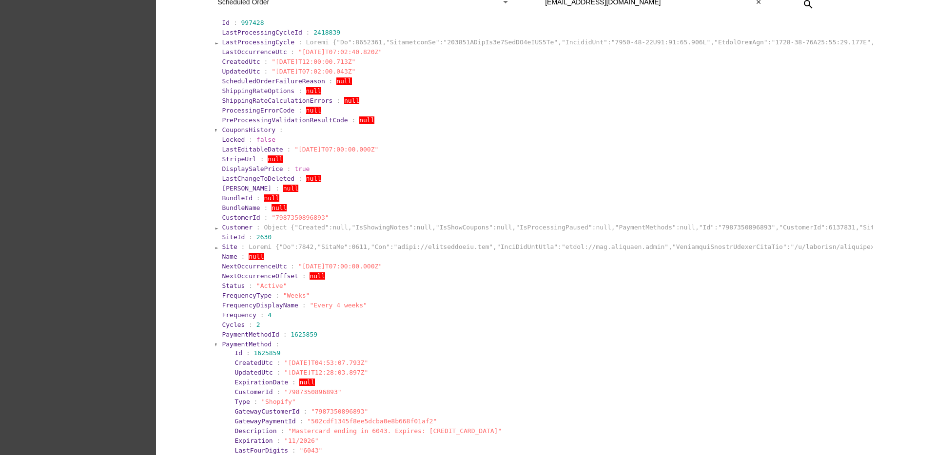
scroll to position [305, 0]
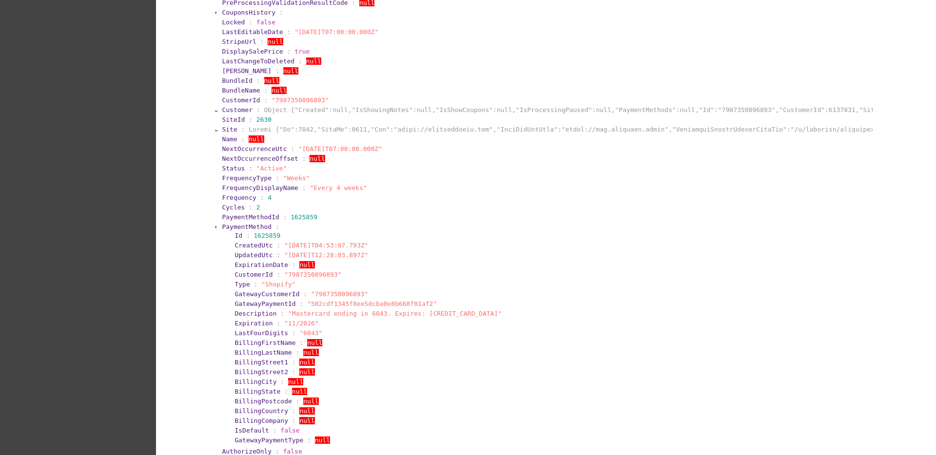
click at [246, 232] on span ":" at bounding box center [248, 235] width 4 height 7
click at [229, 228] on span "PaymentMethod" at bounding box center [247, 226] width 50 height 7
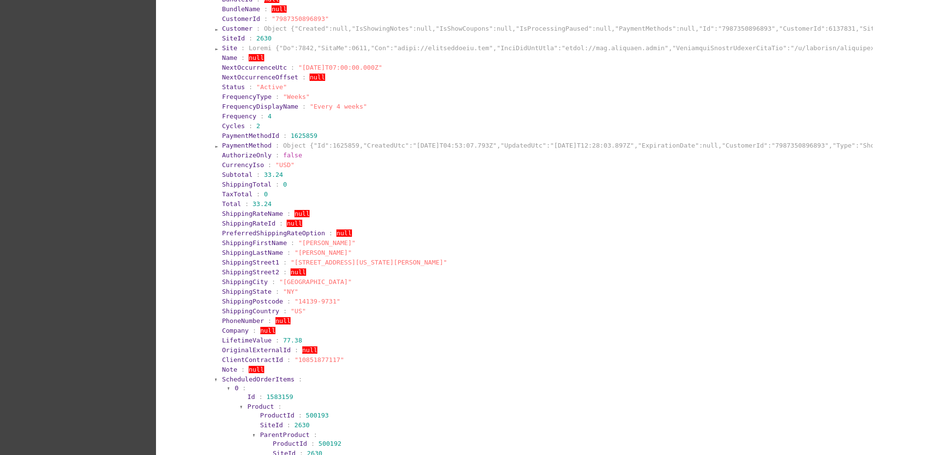
scroll to position [488, 0]
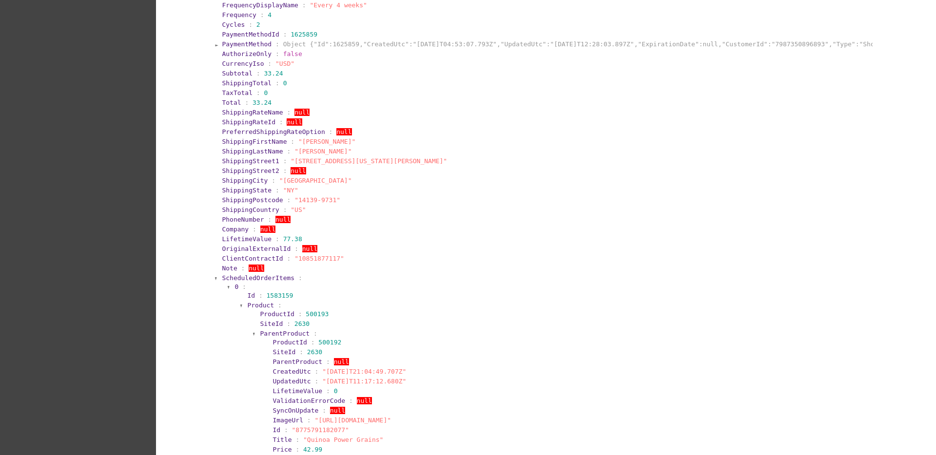
click at [236, 276] on span "ScheduledOrderItems" at bounding box center [258, 277] width 73 height 7
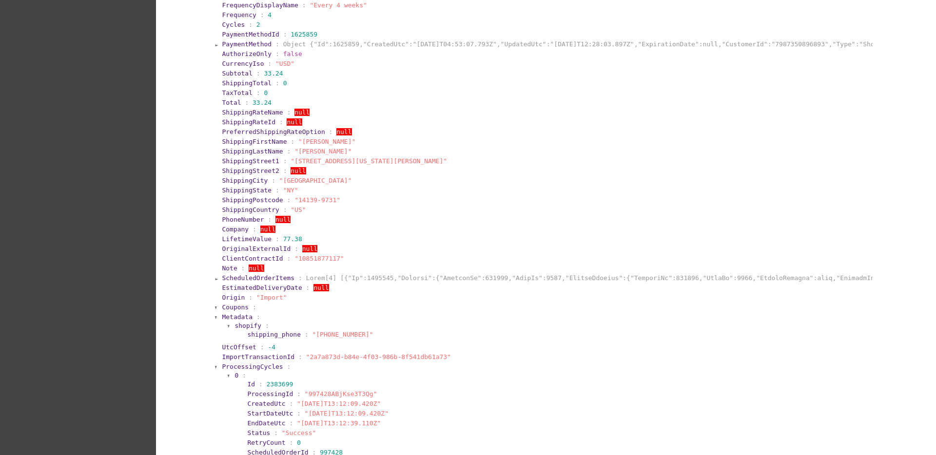
click at [259, 367] on span "ProcessingCycles" at bounding box center [252, 366] width 61 height 7
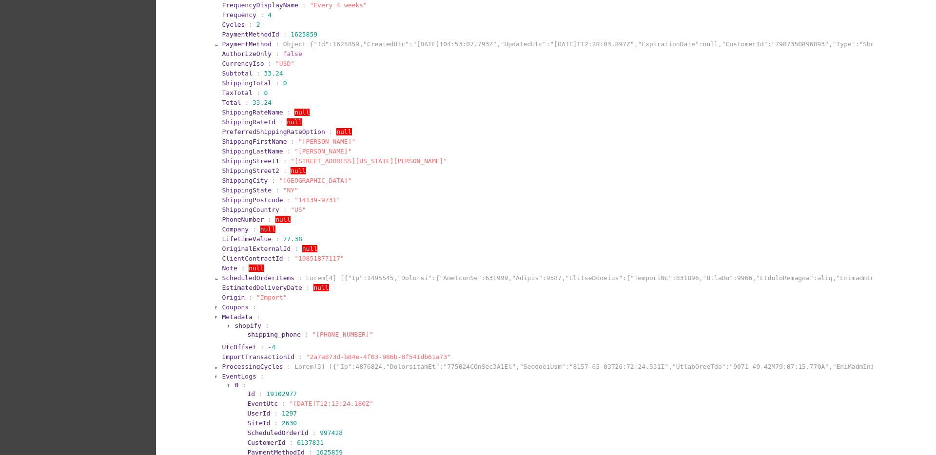
click at [260, 375] on span ":" at bounding box center [262, 376] width 4 height 7
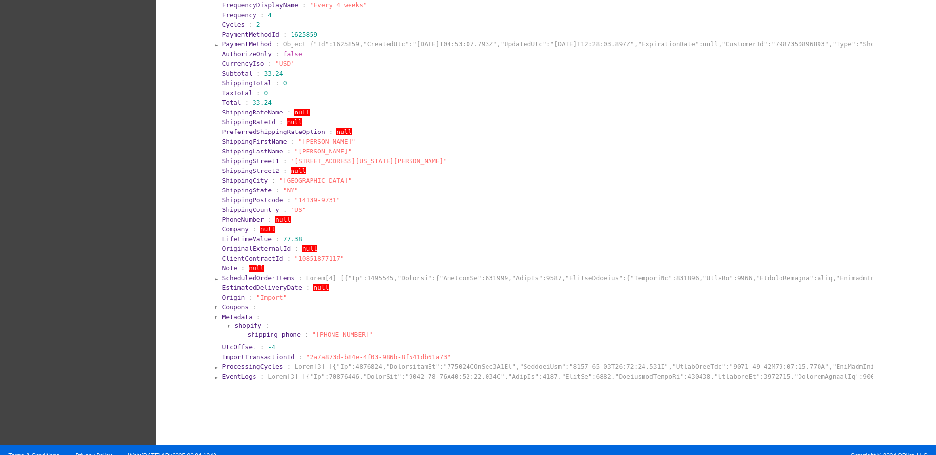
click at [234, 379] on span "EventLogs" at bounding box center [239, 376] width 34 height 7
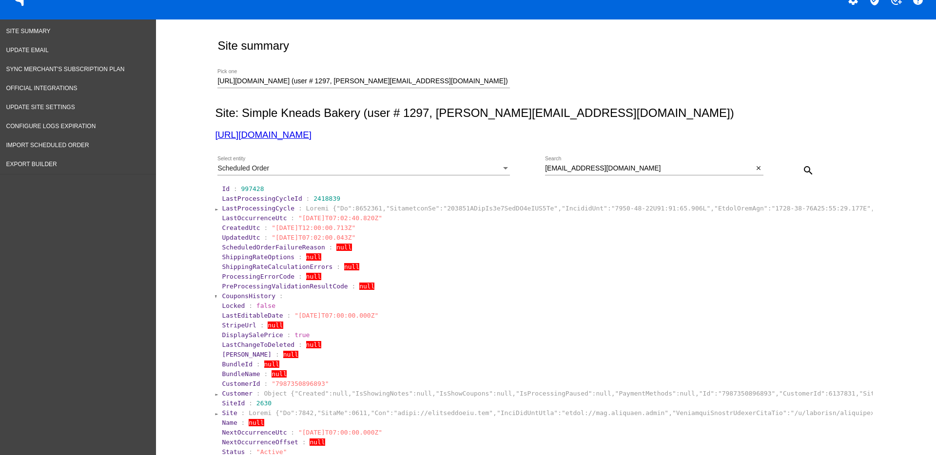
scroll to position [0, 0]
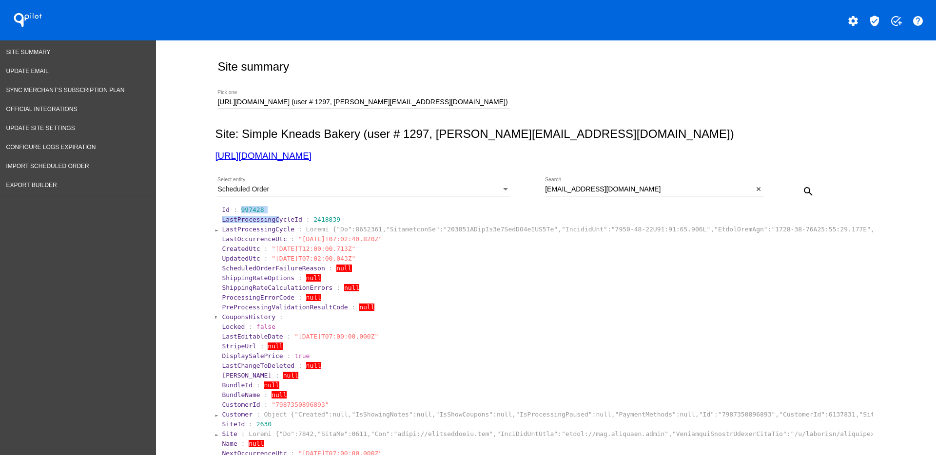
drag, startPoint x: 235, startPoint y: 214, endPoint x: 269, endPoint y: 217, distance: 34.3
click at [266, 216] on span "LastProcessingCycleId" at bounding box center [262, 219] width 80 height 7
click at [258, 209] on section "Id : 997428" at bounding box center [546, 209] width 649 height 7
click at [241, 211] on span "997428" at bounding box center [252, 209] width 23 height 7
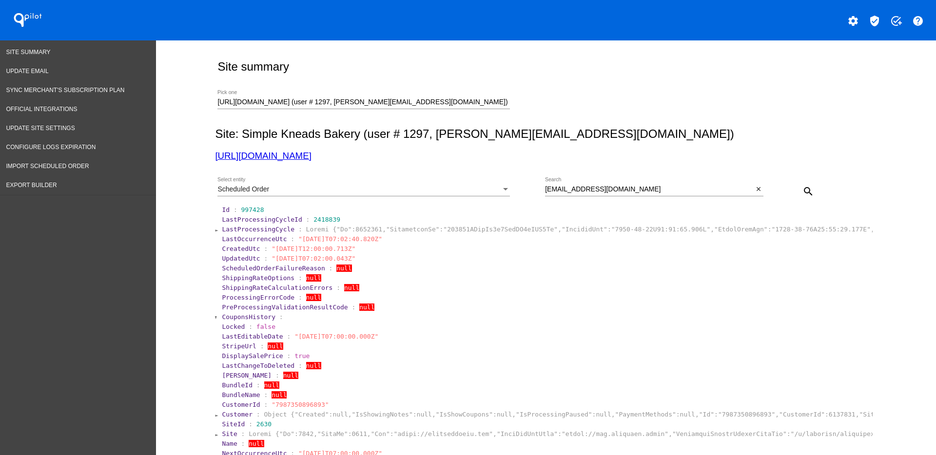
click at [234, 206] on span ":" at bounding box center [236, 209] width 4 height 7
drag, startPoint x: 234, startPoint y: 208, endPoint x: 255, endPoint y: 210, distance: 21.1
click at [255, 210] on section "Id : 997428" at bounding box center [546, 209] width 649 height 7
copy span "997428"
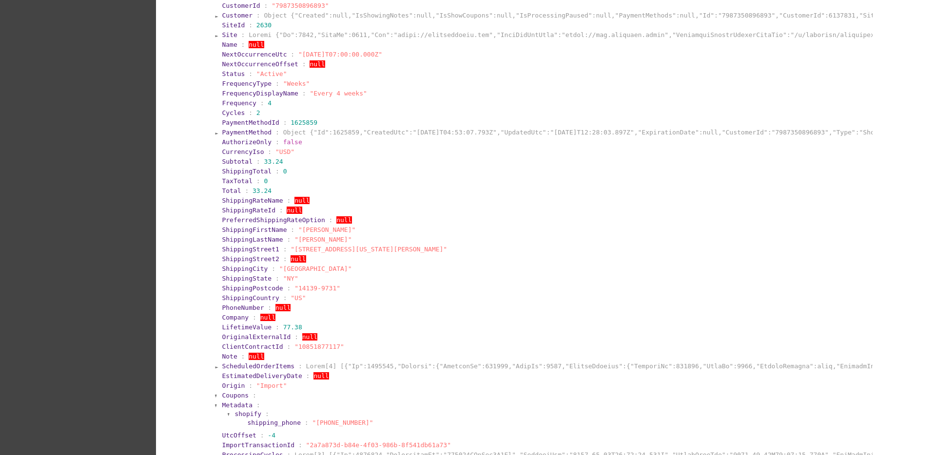
scroll to position [488, 0]
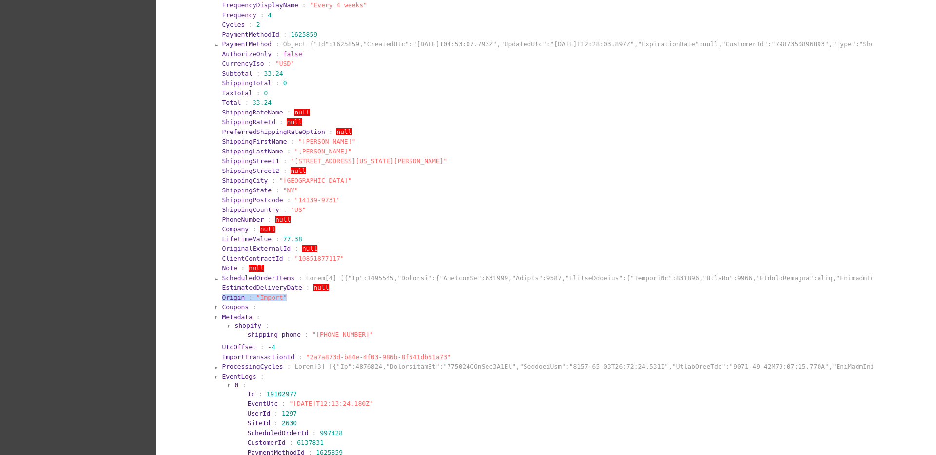
drag, startPoint x: 201, startPoint y: 294, endPoint x: 282, endPoint y: 299, distance: 81.1
copy section "Origin : "Import""
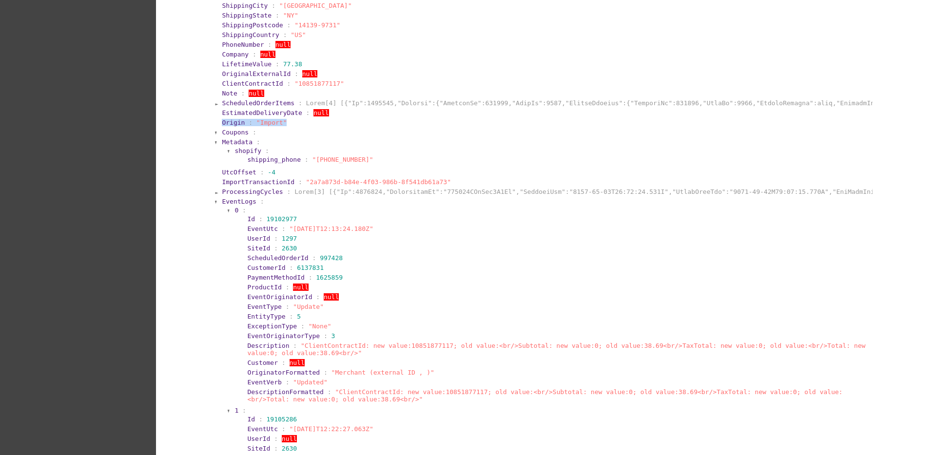
scroll to position [792, 0]
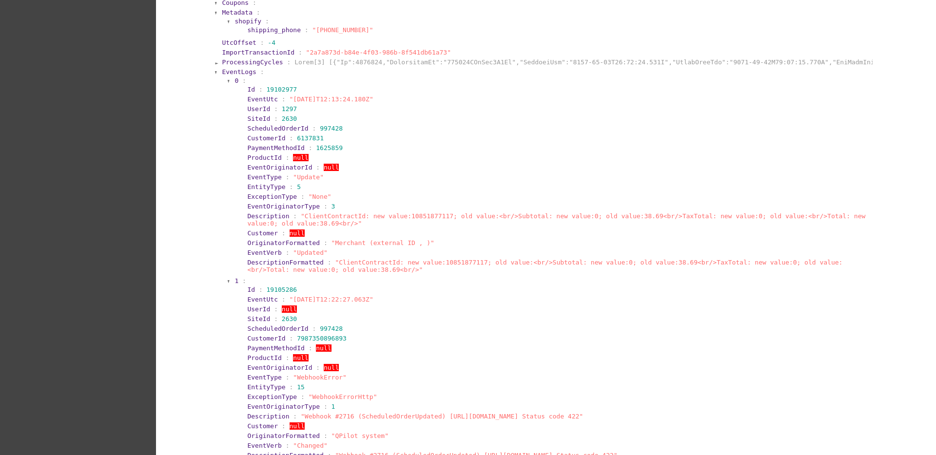
click at [235, 82] on section "0 :" at bounding box center [552, 80] width 635 height 7
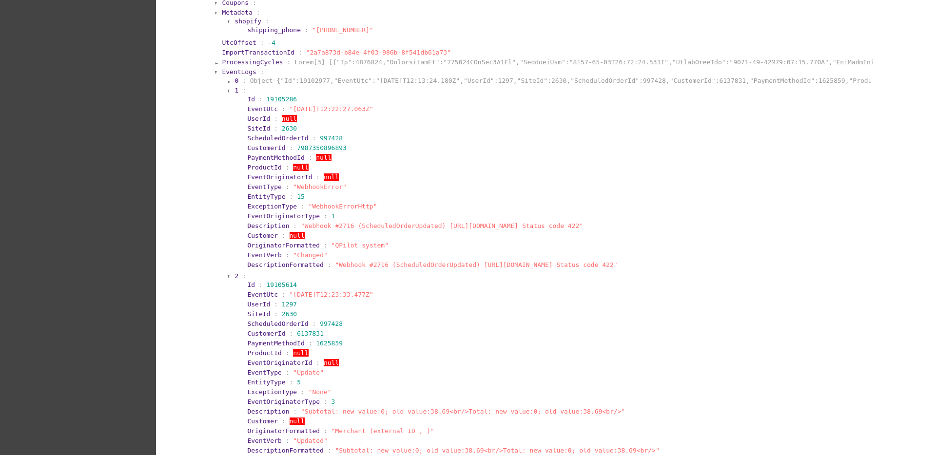
click at [235, 92] on span "1" at bounding box center [237, 90] width 4 height 7
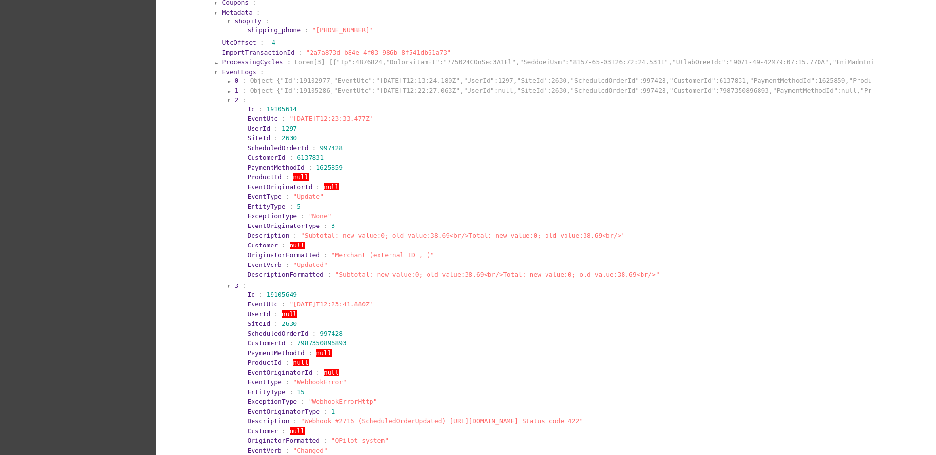
drag, startPoint x: 238, startPoint y: 115, endPoint x: 376, endPoint y: 120, distance: 137.6
click at [376, 120] on section "Id : 19105614 EventUtc : "[DATE]T12:23:33.477Z" UserId : 1297 SiteId : 2630 Sch…" at bounding box center [554, 192] width 629 height 176
copy section "EventUtc : "[DATE]T12:23:33.477Z""
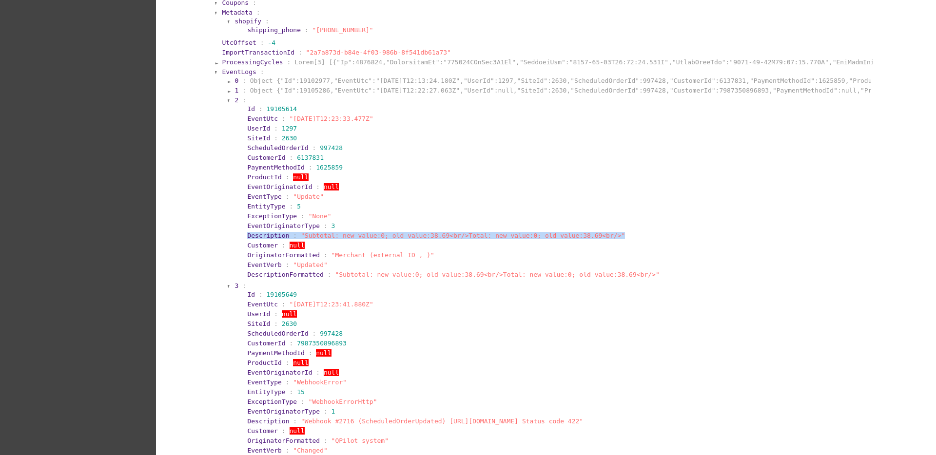
drag, startPoint x: 233, startPoint y: 235, endPoint x: 595, endPoint y: 227, distance: 362.3
click at [615, 237] on section "2 : Id : 19105614 EventUtc : "[DATE]T12:23:33.477Z" UserId : 1297 SiteId : 2630…" at bounding box center [552, 188] width 637 height 185
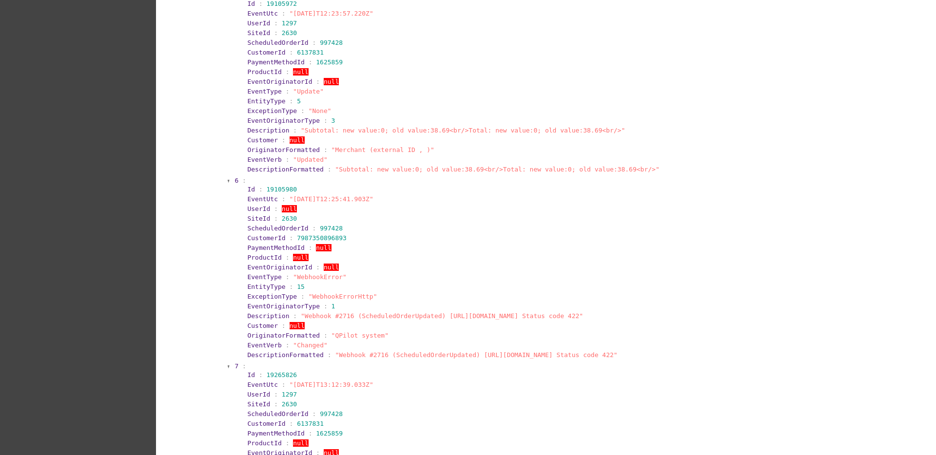
scroll to position [1395, 0]
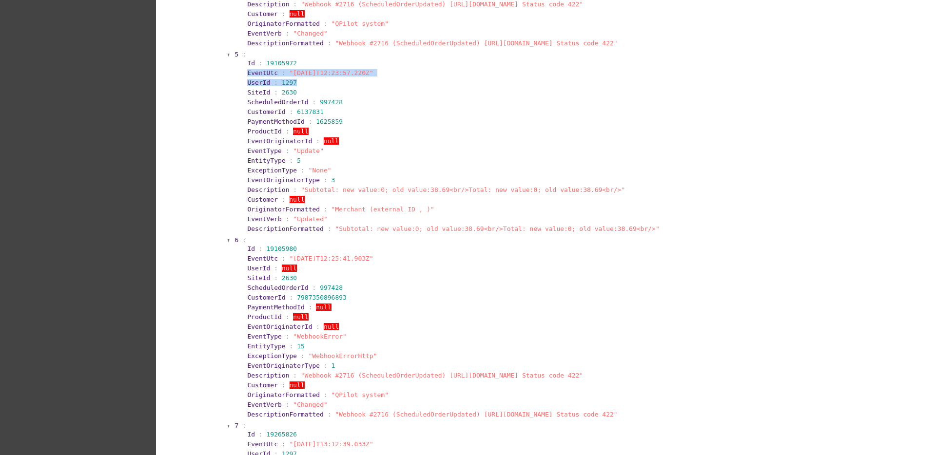
drag, startPoint x: 237, startPoint y: 73, endPoint x: 391, endPoint y: 78, distance: 153.7
click at [391, 78] on section "Id : 19105972 EventUtc : "[DATE]T12:23:57.220Z" UserId : 1297 SiteId : 2630 Sch…" at bounding box center [554, 146] width 629 height 176
click at [389, 72] on section "EventUtc : "[DATE]T12:23:57.220Z"" at bounding box center [557, 72] width 621 height 7
drag, startPoint x: 232, startPoint y: 72, endPoint x: 375, endPoint y: 72, distance: 143.3
click at [375, 72] on section "5 : Id : 19105972 EventUtc : "[DATE]T12:23:57.220Z" UserId : 1297 SiteId : 2630…" at bounding box center [552, 142] width 637 height 185
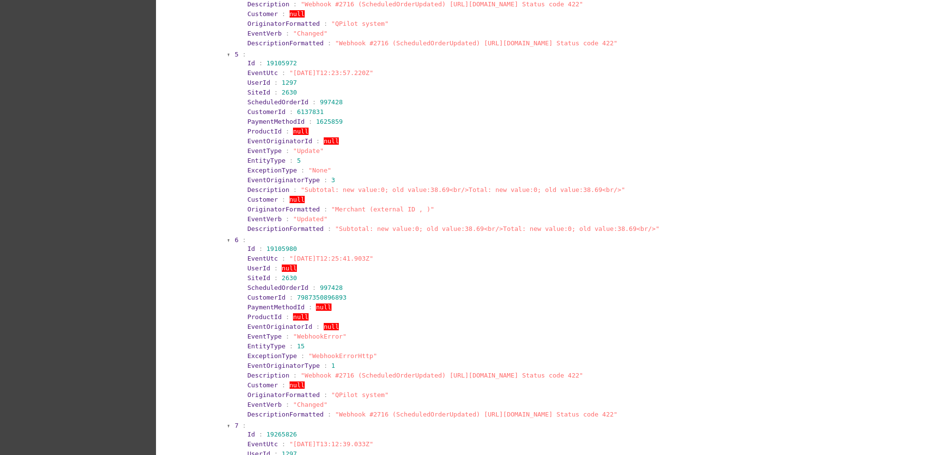
copy section "EventUtc : "[DATE]T12:23:57.220Z""
drag, startPoint x: 221, startPoint y: 192, endPoint x: 588, endPoint y: 187, distance: 366.2
click at [588, 187] on section "EventLogs : 0 : Object {"Id":19102977,"EventUtc":"[DATE]T12:13:24.180Z","UserId…" at bounding box center [546, 129] width 651 height 1330
copy section "Description : "Subtotal: new value:0; old value:38.69<br/>Total: new value:0; o…"
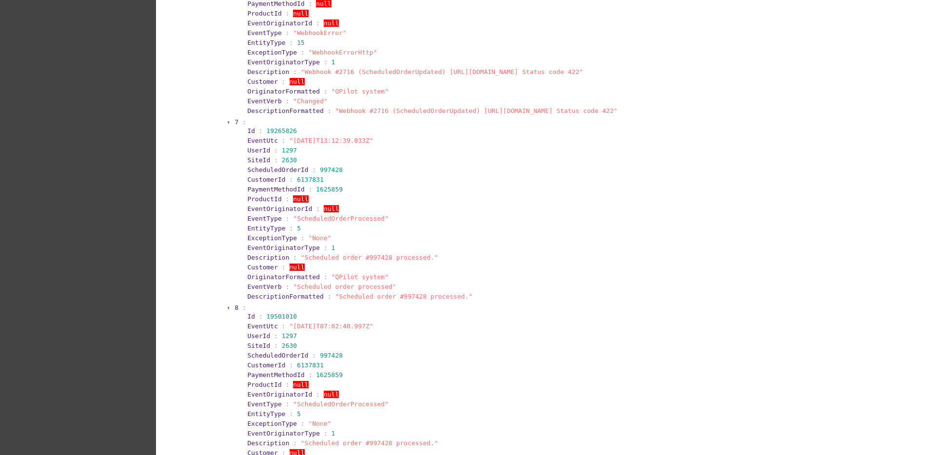
scroll to position [1700, 0]
drag, startPoint x: 243, startPoint y: 137, endPoint x: 380, endPoint y: 139, distance: 137.0
click at [380, 139] on section "Id : 19265826 EventUtc : "[DATE]T13:12:39.033Z" UserId : 1297 SiteId : 2630 Sch…" at bounding box center [554, 213] width 629 height 176
copy section "EventUtc : "[DATE]T13:12:39.033Z""
drag, startPoint x: 241, startPoint y: 217, endPoint x: 405, endPoint y: 217, distance: 164.3
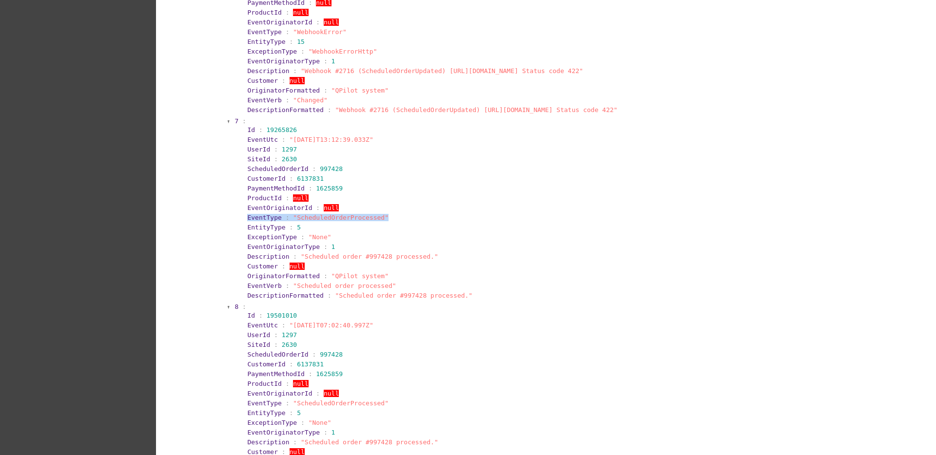
click at [405, 217] on section "EventType : "ScheduledOrderProcessed"" at bounding box center [557, 217] width 623 height 9
copy section "EventType : "ScheduledOrderProcessed""
drag, startPoint x: 238, startPoint y: 325, endPoint x: 373, endPoint y: 324, distance: 134.6
click at [373, 324] on section "Id : 19501010 EventUtc : "[DATE]T07:02:40.997Z" UserId : 1297 SiteId : 2630 Sch…" at bounding box center [554, 399] width 629 height 176
drag, startPoint x: 370, startPoint y: 325, endPoint x: 433, endPoint y: 184, distance: 155.1
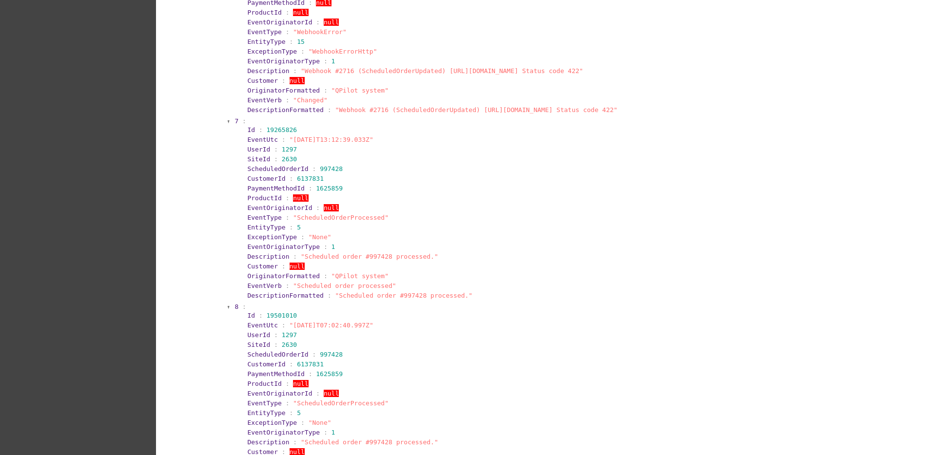
click at [433, 184] on section "PaymentMethodId : 1625859" at bounding box center [557, 188] width 623 height 9
drag, startPoint x: 227, startPoint y: 324, endPoint x: 234, endPoint y: 325, distance: 6.8
drag, startPoint x: 234, startPoint y: 325, endPoint x: 374, endPoint y: 325, distance: 140.9
click at [374, 325] on section "8 : Id : 19501010 EventUtc : "[DATE]T07:02:40.997Z" UserId : 1297 SiteId : 2630…" at bounding box center [552, 394] width 637 height 185
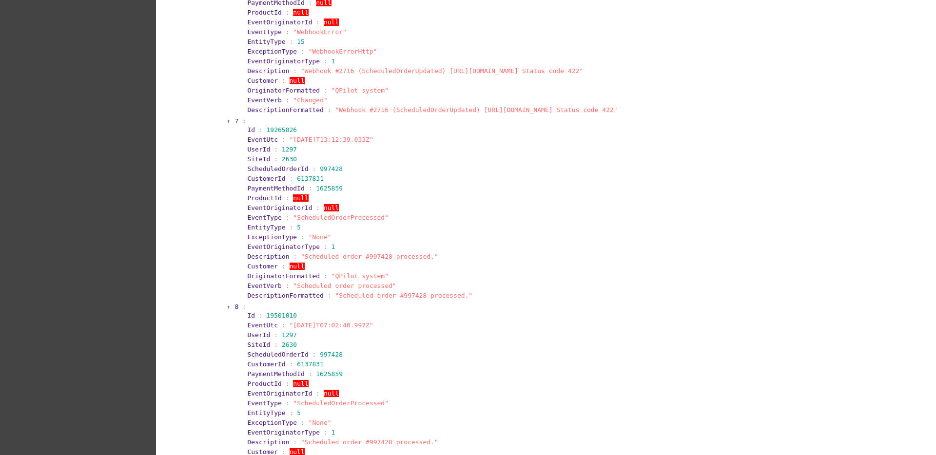
copy section "EventUtc : "[DATE]T07:02:40.997Z""
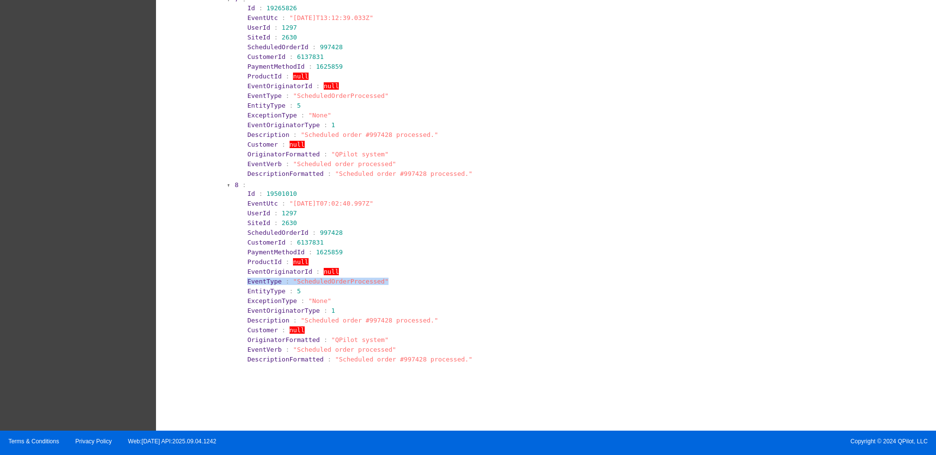
drag, startPoint x: 237, startPoint y: 282, endPoint x: 393, endPoint y: 283, distance: 156.0
click at [393, 283] on section "Id : 19501010 EventUtc : "[DATE]T07:02:40.997Z" UserId : 1297 SiteId : 2630 Sch…" at bounding box center [554, 277] width 629 height 176
copy section "EventType : "ScheduledOrderProcessed""
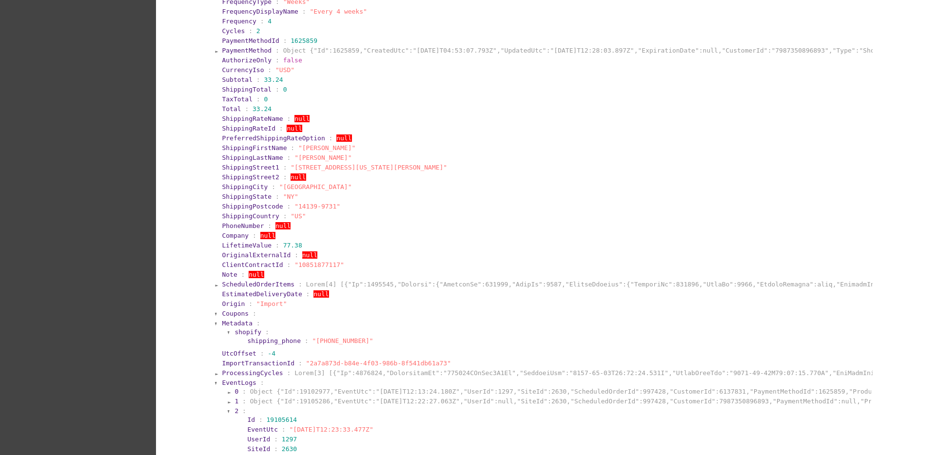
scroll to position [420, 0]
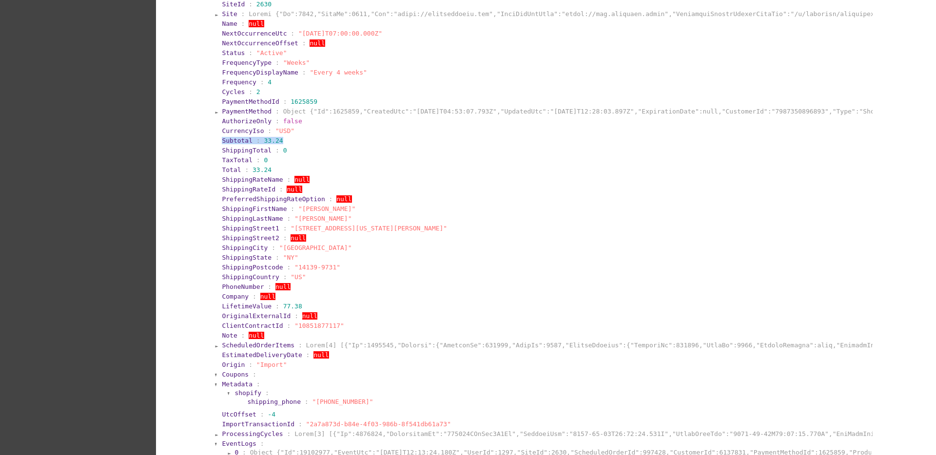
drag, startPoint x: 219, startPoint y: 140, endPoint x: 283, endPoint y: 140, distance: 63.9
drag, startPoint x: 283, startPoint y: 140, endPoint x: 226, endPoint y: 157, distance: 60.0
click at [226, 157] on span "TaxTotal" at bounding box center [237, 160] width 31 height 7
drag, startPoint x: 214, startPoint y: 143, endPoint x: 270, endPoint y: 170, distance: 62.8
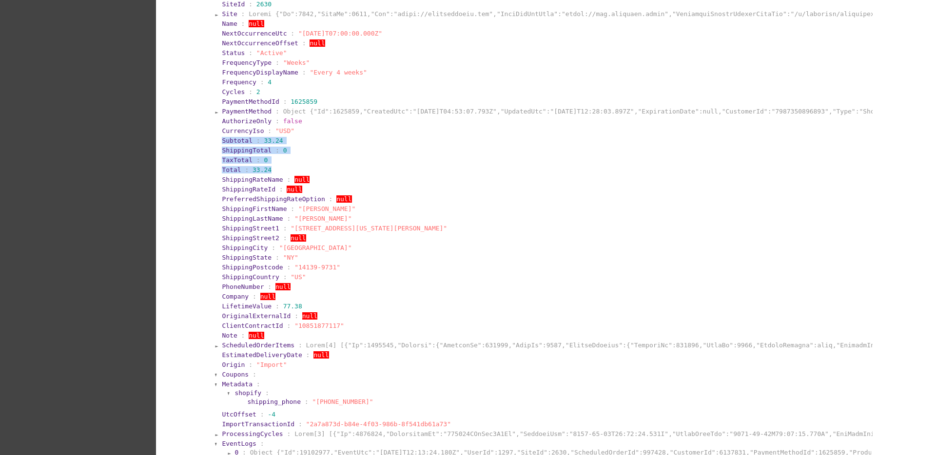
copy section "Subtotal : 33.24 ShippingTotal : 0 TaxTotal : 0 Total : 33.24"
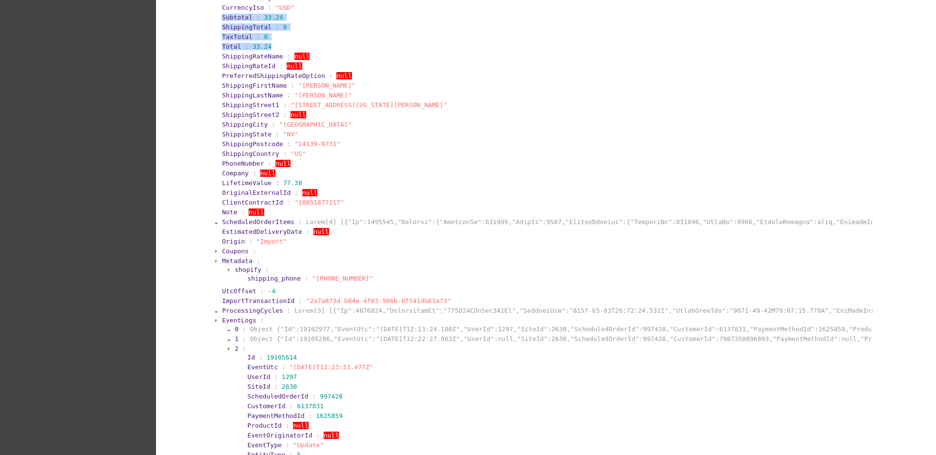
scroll to position [603, 0]
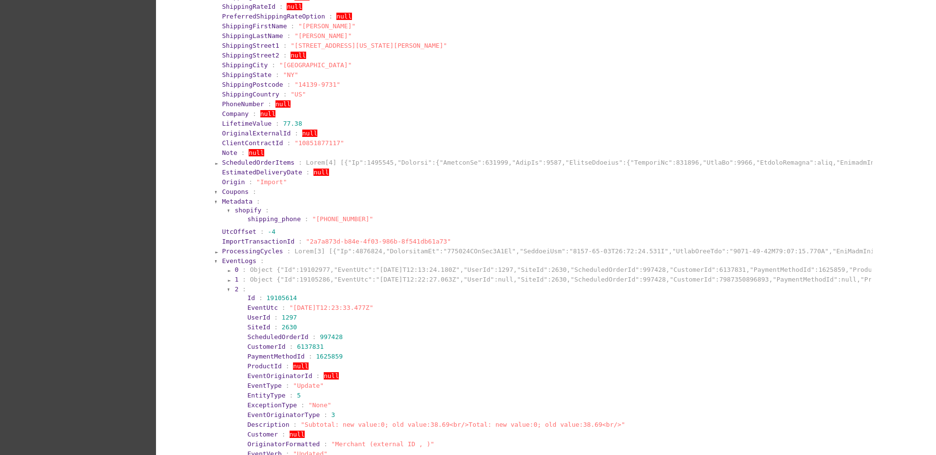
click at [248, 250] on span "ProcessingCycles" at bounding box center [252, 251] width 61 height 7
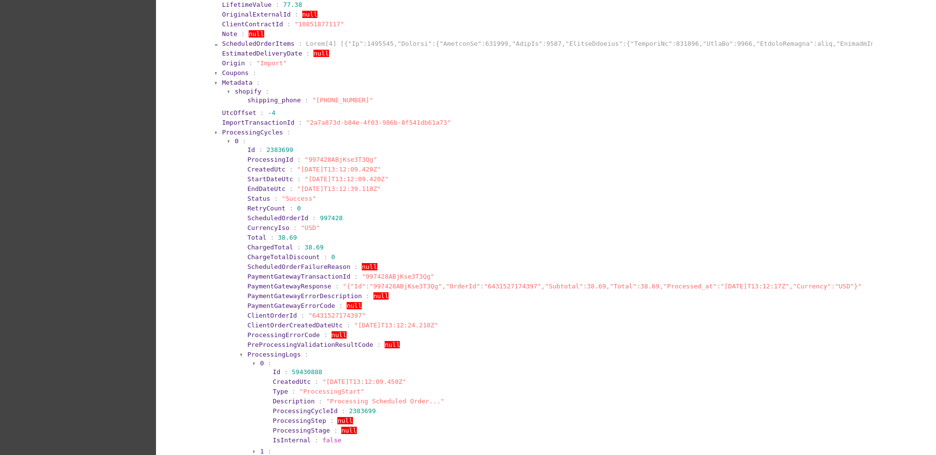
scroll to position [725, 0]
drag, startPoint x: 240, startPoint y: 167, endPoint x: 383, endPoint y: 164, distance: 142.9
click at [394, 170] on section "CreatedUtc : "[DATE]T13:12:09.420Z"" at bounding box center [557, 166] width 623 height 9
drag, startPoint x: 385, startPoint y: 164, endPoint x: 289, endPoint y: 168, distance: 95.6
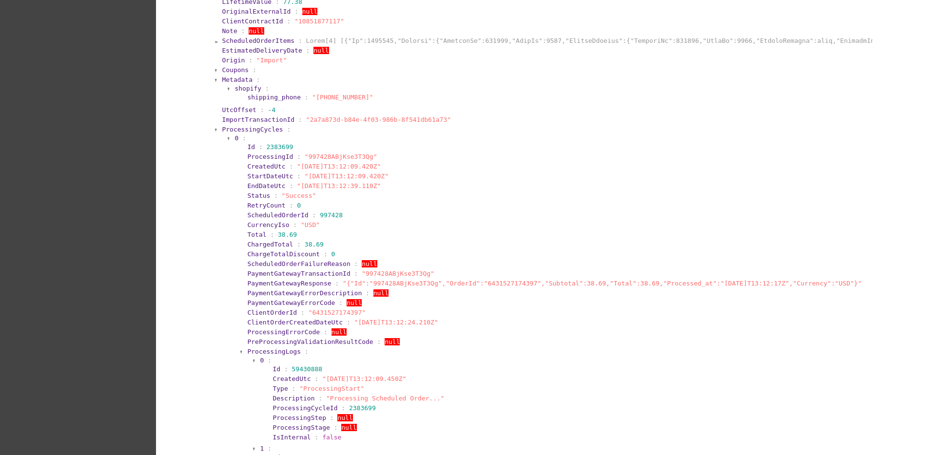
click at [289, 168] on section "CreatedUtc : "[DATE]T13:12:09.420Z"" at bounding box center [557, 166] width 621 height 7
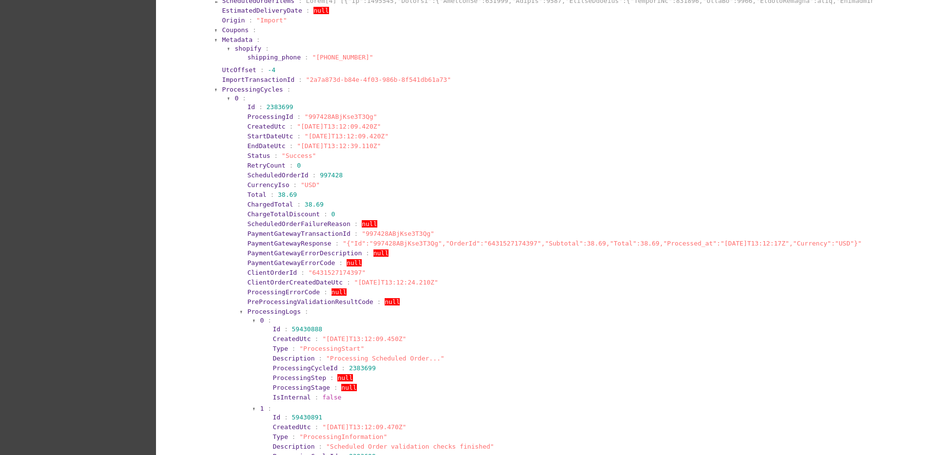
scroll to position [786, 0]
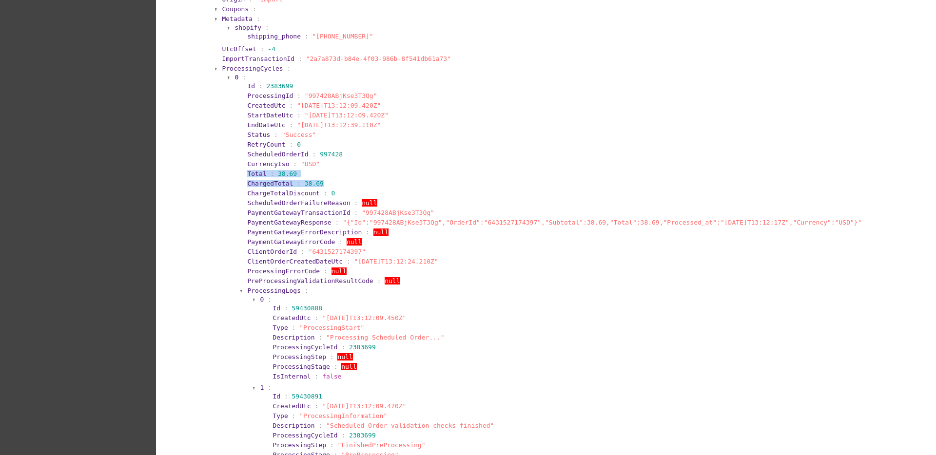
drag, startPoint x: 237, startPoint y: 170, endPoint x: 330, endPoint y: 179, distance: 93.6
click at [257, 290] on span "ProcessingLogs" at bounding box center [274, 290] width 54 height 7
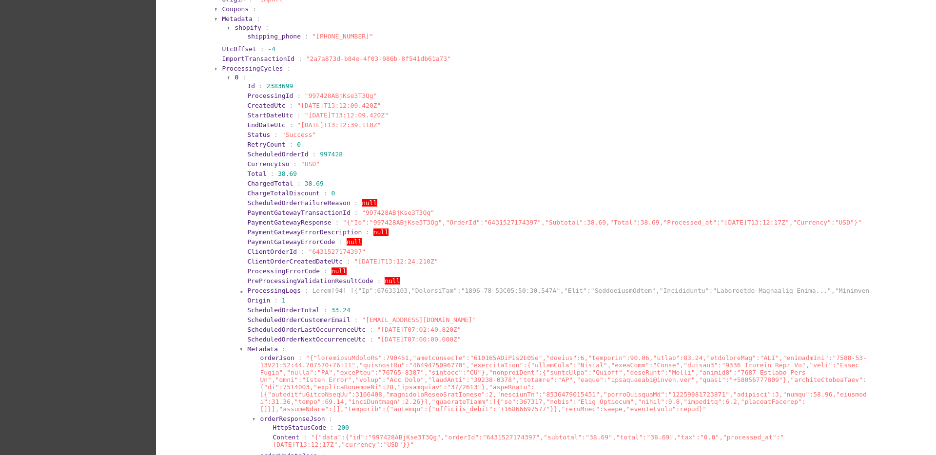
click at [235, 79] on section "0 :" at bounding box center [552, 77] width 635 height 7
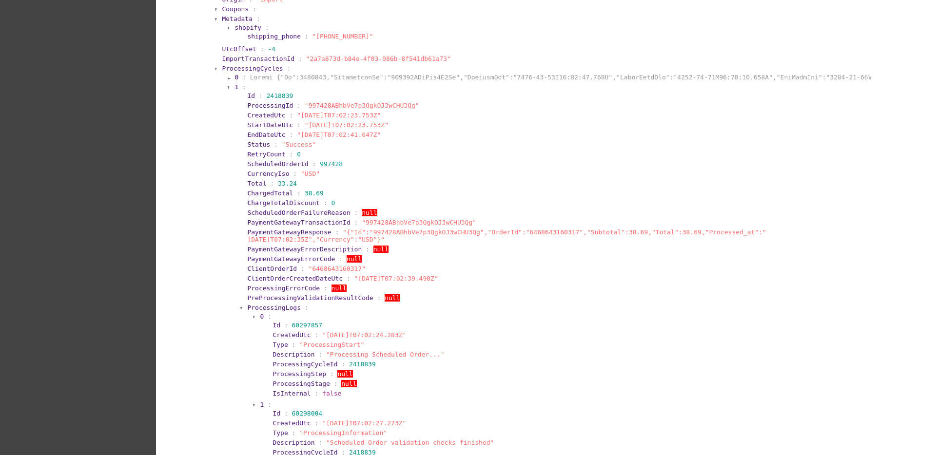
drag, startPoint x: 296, startPoint y: 122, endPoint x: 381, endPoint y: 128, distance: 85.0
click at [381, 128] on span ""[DATE]T07:02:23.753Z"" at bounding box center [347, 124] width 84 height 7
drag, startPoint x: 235, startPoint y: 183, endPoint x: 328, endPoint y: 190, distance: 92.9
click at [235, 87] on span "1" at bounding box center [237, 86] width 4 height 7
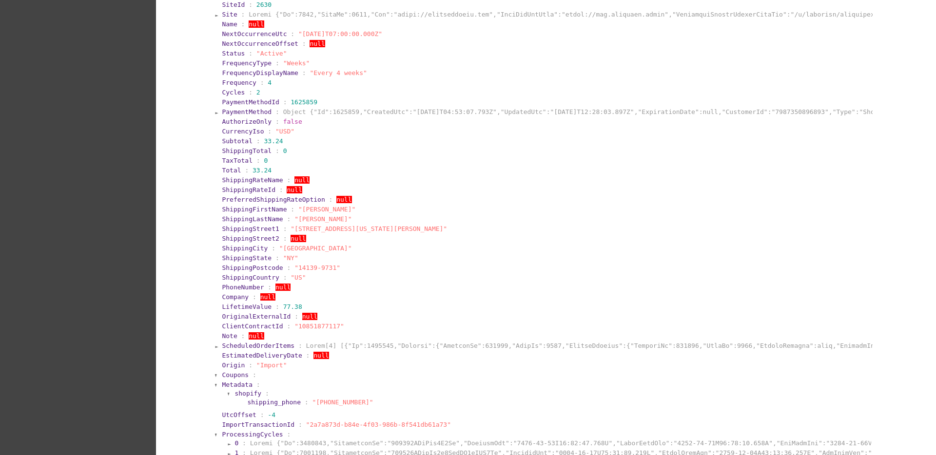
scroll to position [440, 0]
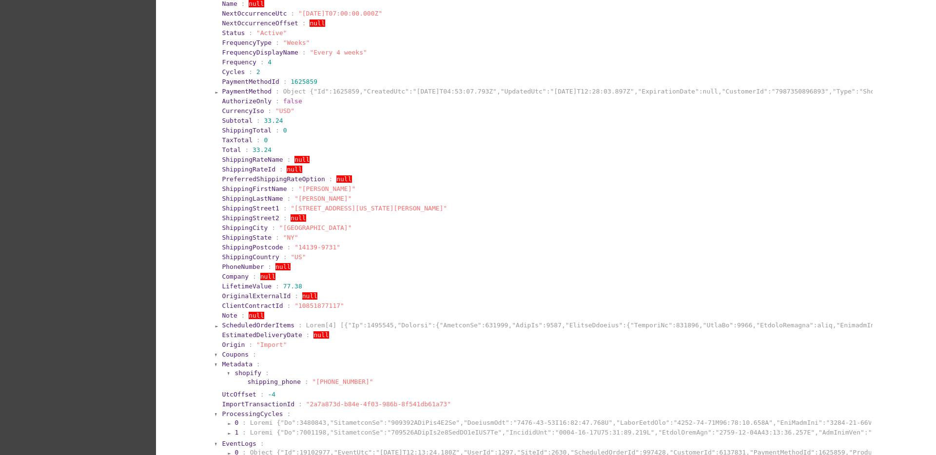
click at [255, 325] on span "ScheduledOrderItems" at bounding box center [258, 325] width 73 height 7
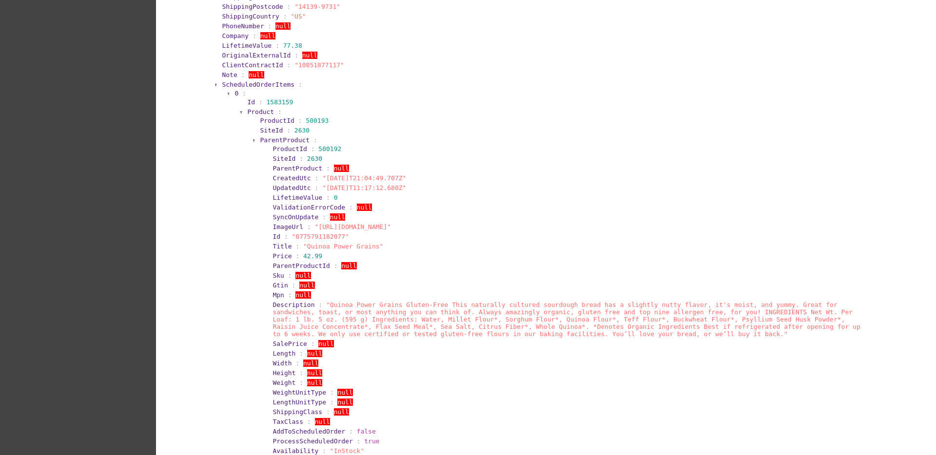
scroll to position [684, 0]
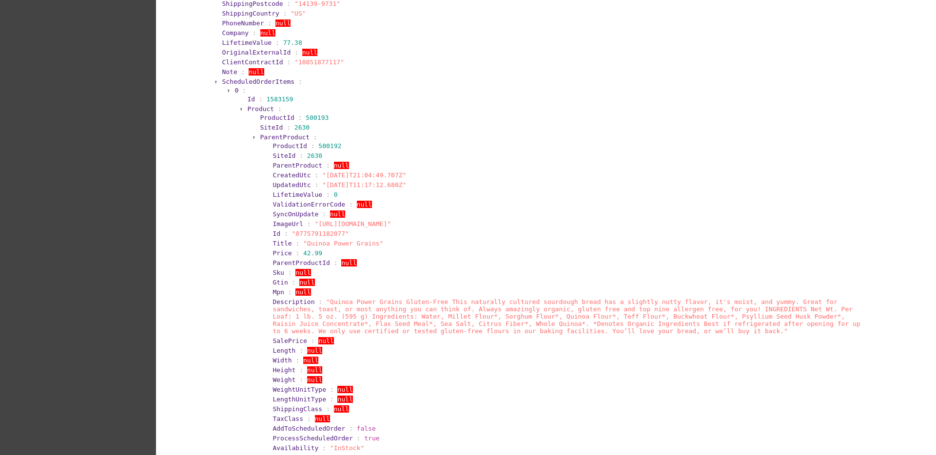
click at [271, 137] on span "ParentProduct" at bounding box center [285, 137] width 50 height 7
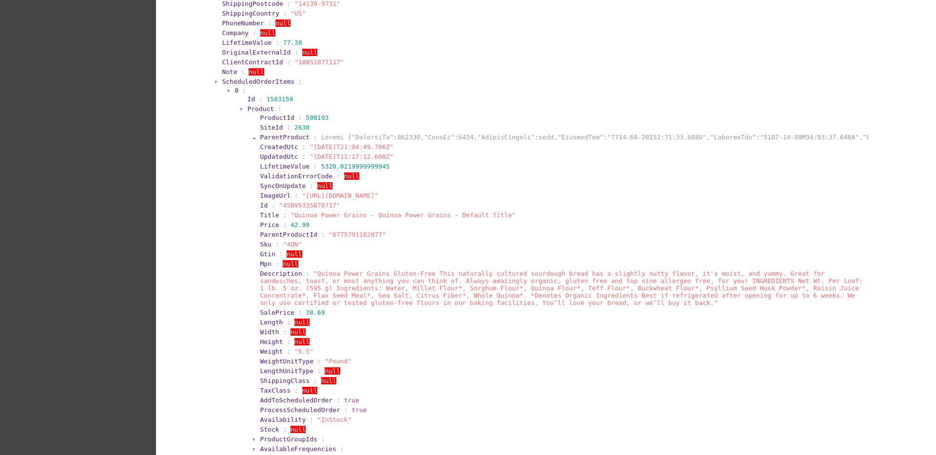
scroll to position [745, 0]
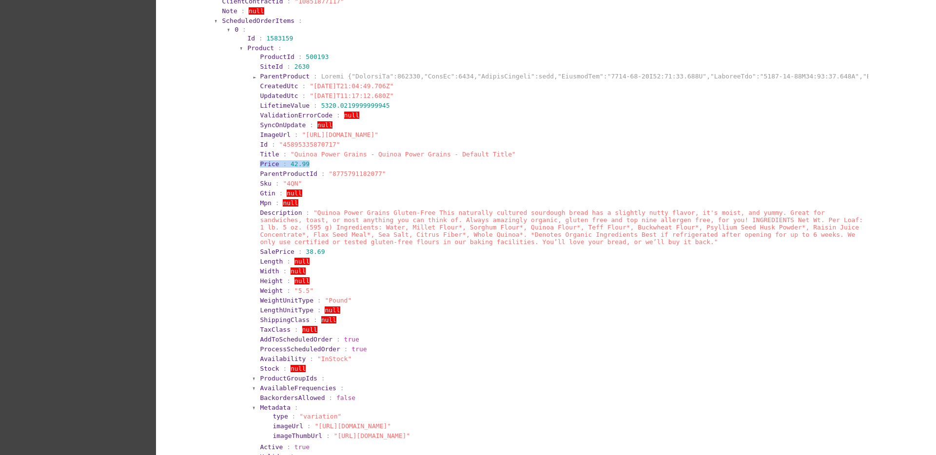
drag, startPoint x: 252, startPoint y: 162, endPoint x: 310, endPoint y: 161, distance: 57.5
click at [310, 162] on section "ProductId : 500193 SiteId : 2630 ParentProduct : CreatedUtc : "[DATE]T21:04:49.…" at bounding box center [560, 257] width 615 height 411
drag, startPoint x: 254, startPoint y: 253, endPoint x: 330, endPoint y: 254, distance: 76.1
click at [330, 254] on section "SalePrice : 38.69" at bounding box center [563, 251] width 609 height 9
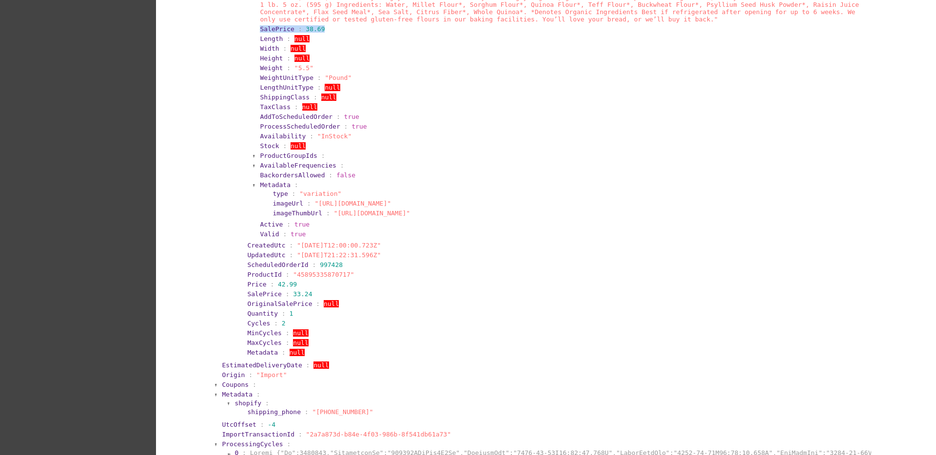
scroll to position [989, 0]
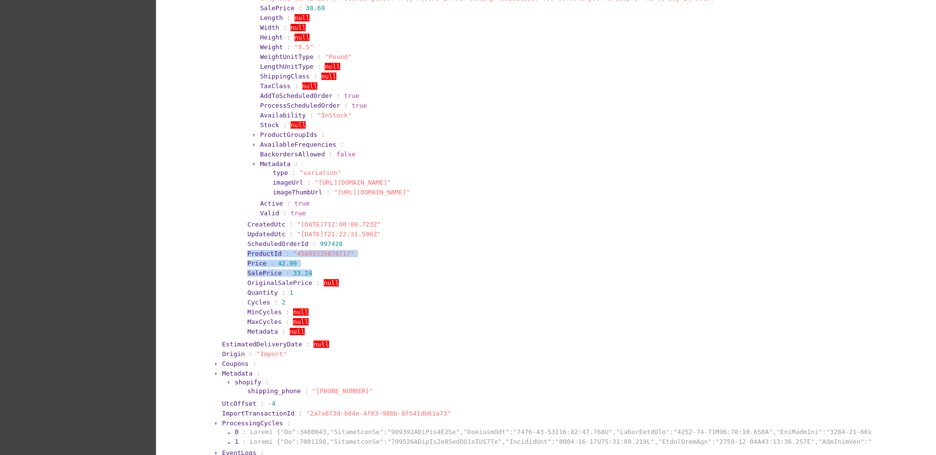
drag, startPoint x: 237, startPoint y: 258, endPoint x: 307, endPoint y: 273, distance: 71.1
click at [307, 273] on section "Id : 1583159 Product : ProductId : 500193 SiteId : 2630 ParentProduct : Created…" at bounding box center [554, 63] width 629 height 548
click at [307, 273] on section "SalePrice : 33.24" at bounding box center [557, 273] width 621 height 7
drag, startPoint x: 309, startPoint y: 273, endPoint x: 222, endPoint y: 262, distance: 88.0
click at [222, 262] on section "ScheduledOrderItems : 0 : Id : 1583159 Product : ProductId : 500193 SiteId : 26…" at bounding box center [546, 55] width 651 height 567
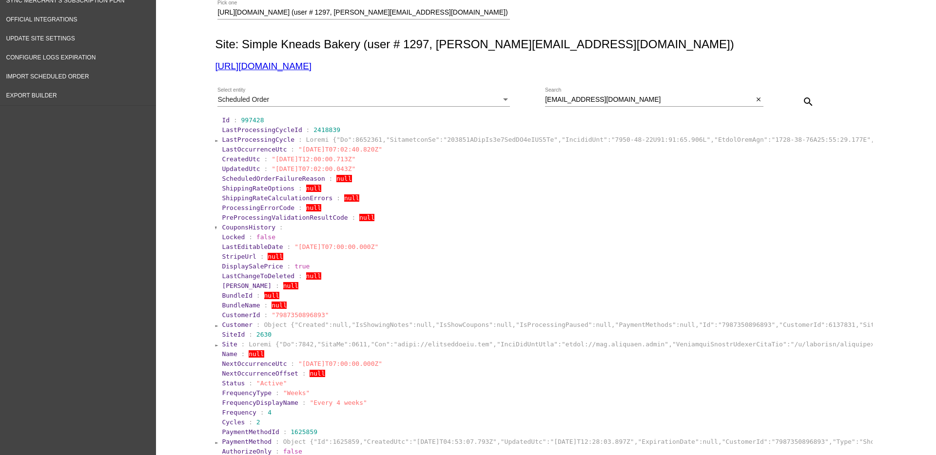
scroll to position [0, 0]
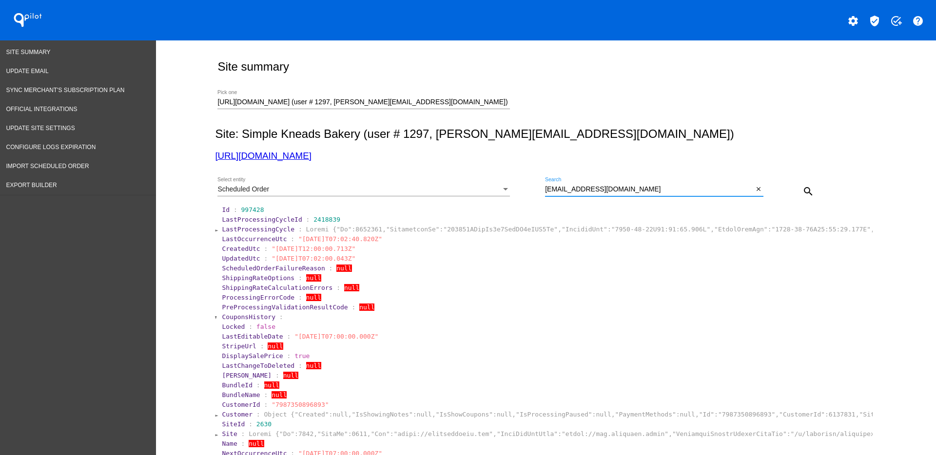
drag, startPoint x: 634, startPoint y: 187, endPoint x: 466, endPoint y: 189, distance: 168.2
click at [466, 189] on div "Scheduled Order Select entity [EMAIL_ADDRESS][DOMAIN_NAME] Search close search" at bounding box center [544, 188] width 658 height 35
paste input "1003729"
click at [804, 185] on button "search" at bounding box center [809, 191] width 20 height 20
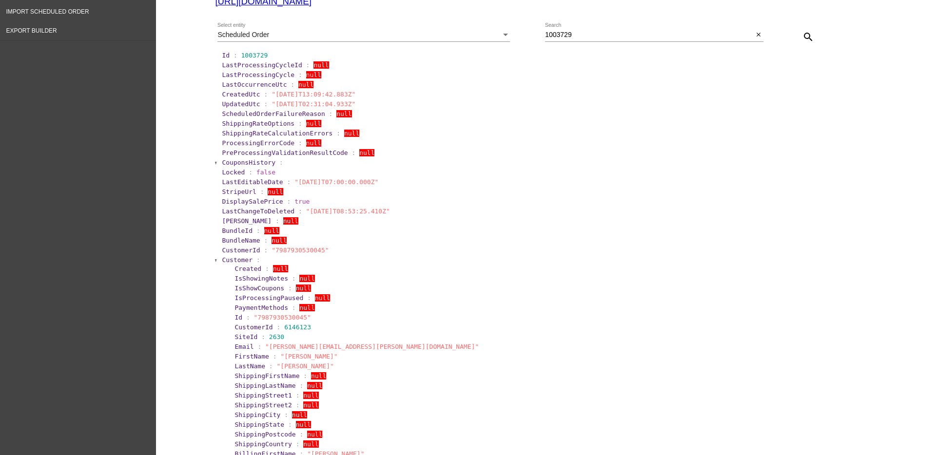
scroll to position [183, 0]
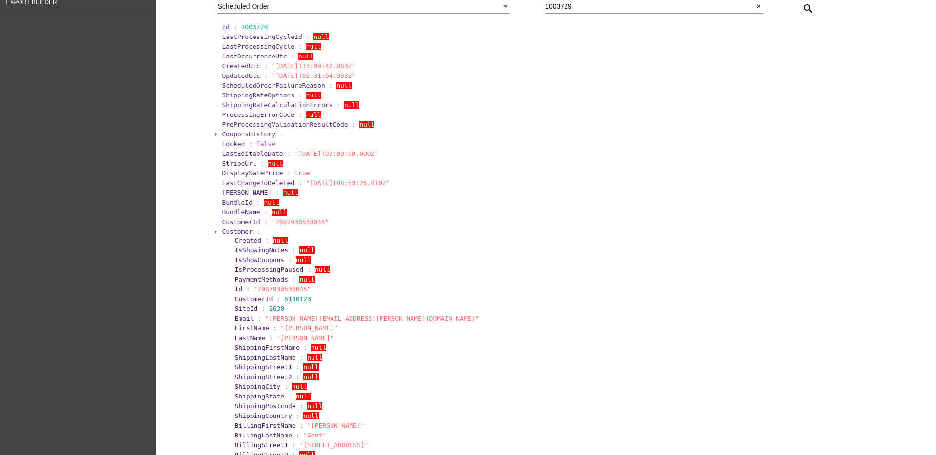
click at [231, 229] on span "Customer" at bounding box center [237, 231] width 31 height 7
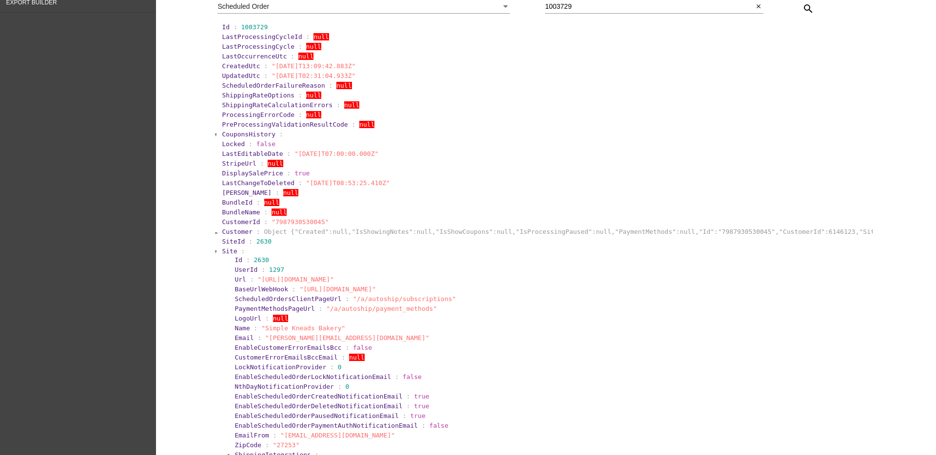
click at [222, 249] on span "Site" at bounding box center [229, 251] width 15 height 7
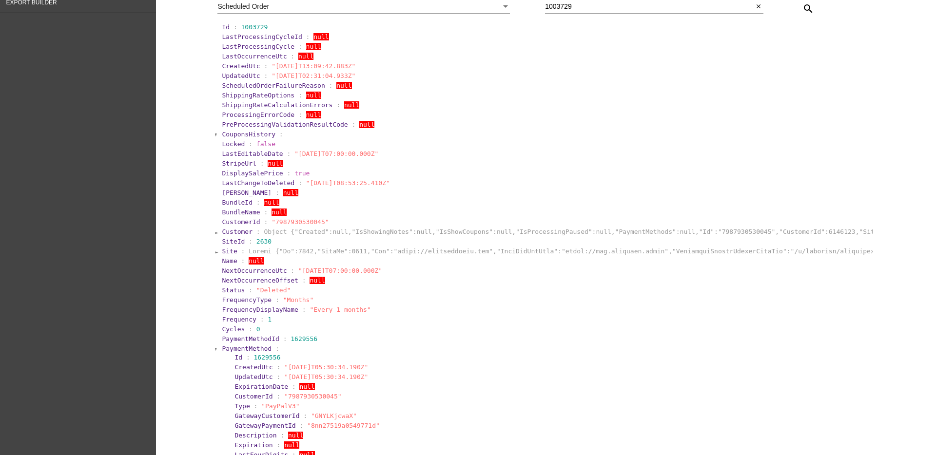
click at [224, 347] on span "PaymentMethod" at bounding box center [247, 348] width 50 height 7
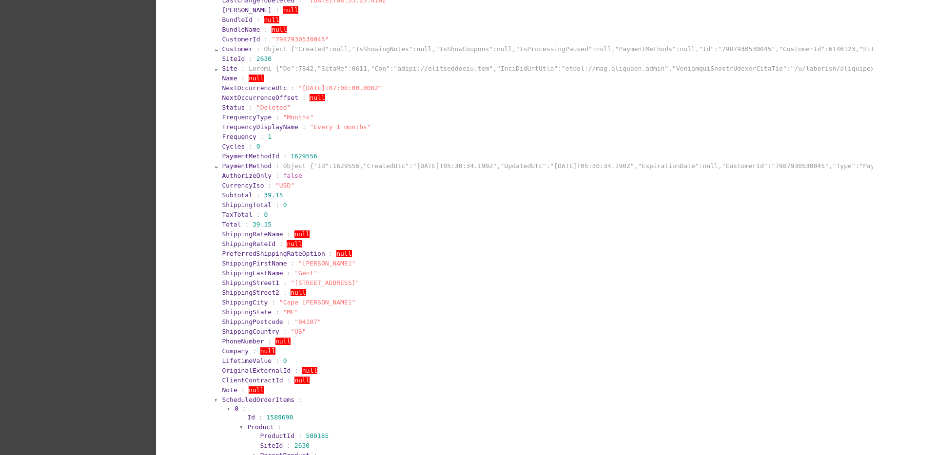
scroll to position [488, 0]
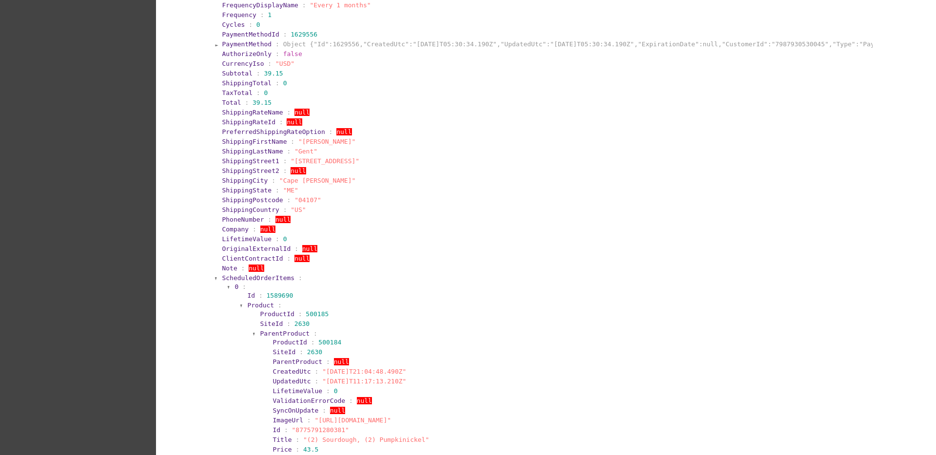
click at [278, 277] on span "ScheduledOrderItems" at bounding box center [258, 277] width 73 height 7
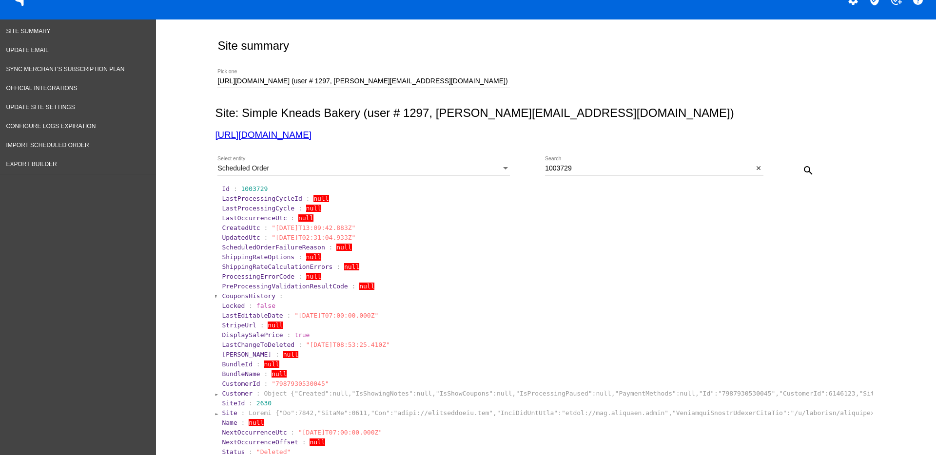
scroll to position [0, 0]
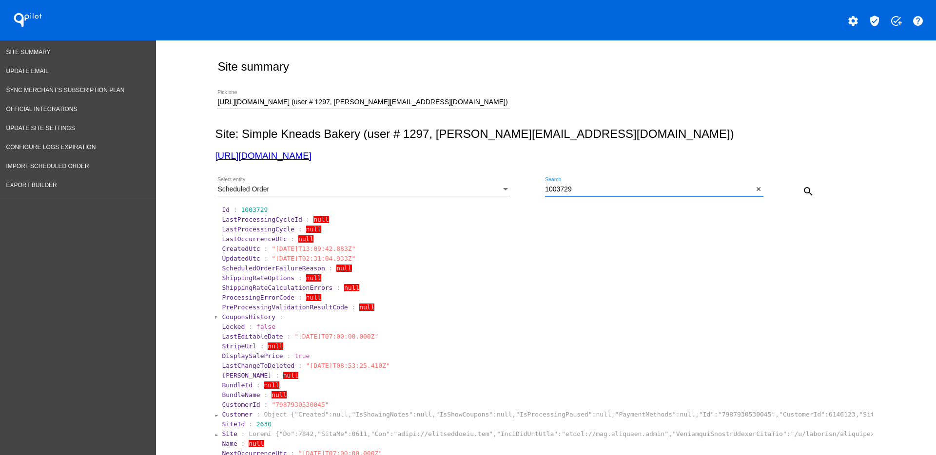
drag, startPoint x: 581, startPoint y: 194, endPoint x: 538, endPoint y: 190, distance: 43.0
click at [538, 190] on div "Scheduled Order Select entity 1003729 Search close search" at bounding box center [544, 188] width 658 height 35
paste input "8"
click at [803, 184] on button "search" at bounding box center [809, 191] width 20 height 20
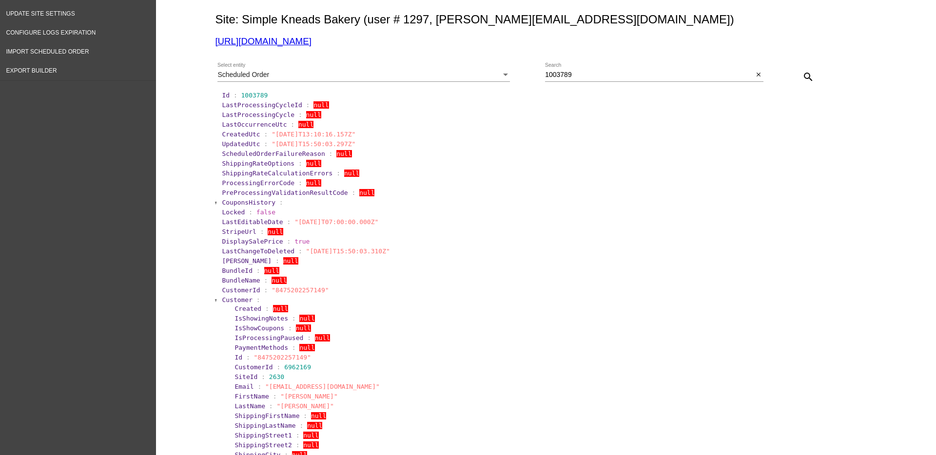
scroll to position [183, 0]
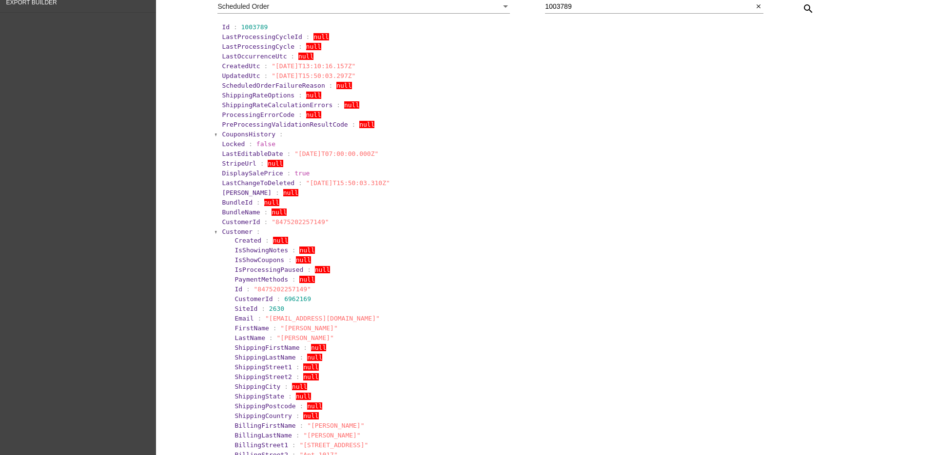
click at [234, 236] on section "Created : null" at bounding box center [552, 240] width 637 height 9
click at [223, 234] on span "Customer" at bounding box center [237, 231] width 31 height 7
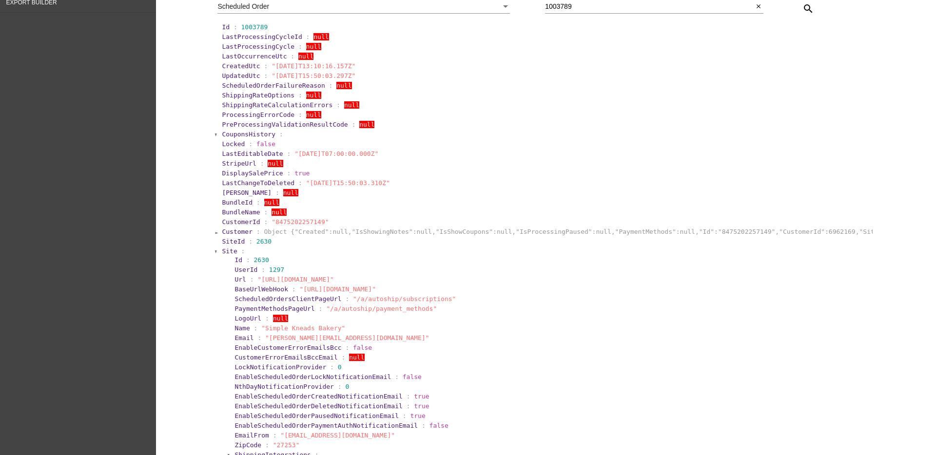
click at [224, 251] on span "Site" at bounding box center [229, 251] width 15 height 7
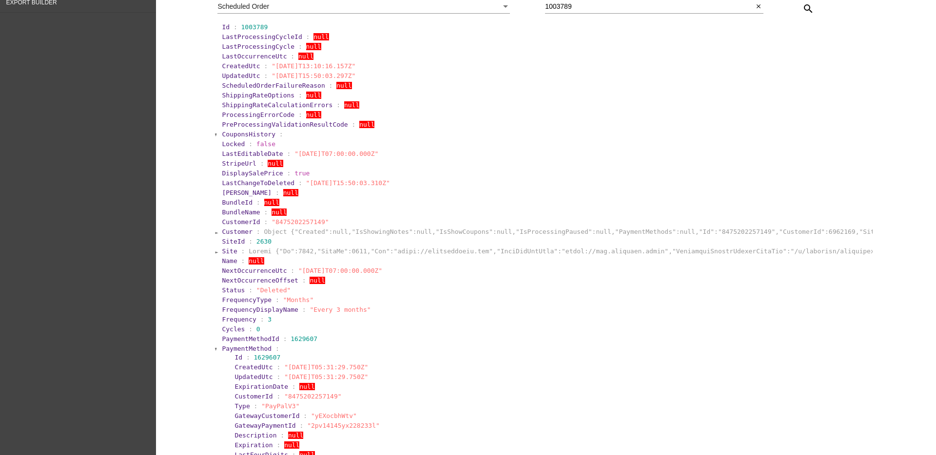
click at [222, 345] on span "PaymentMethod" at bounding box center [247, 348] width 50 height 7
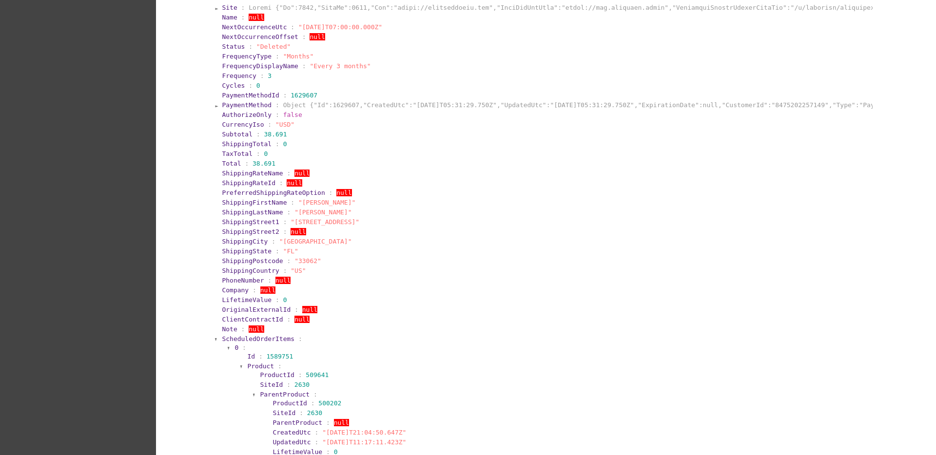
scroll to position [609, 0]
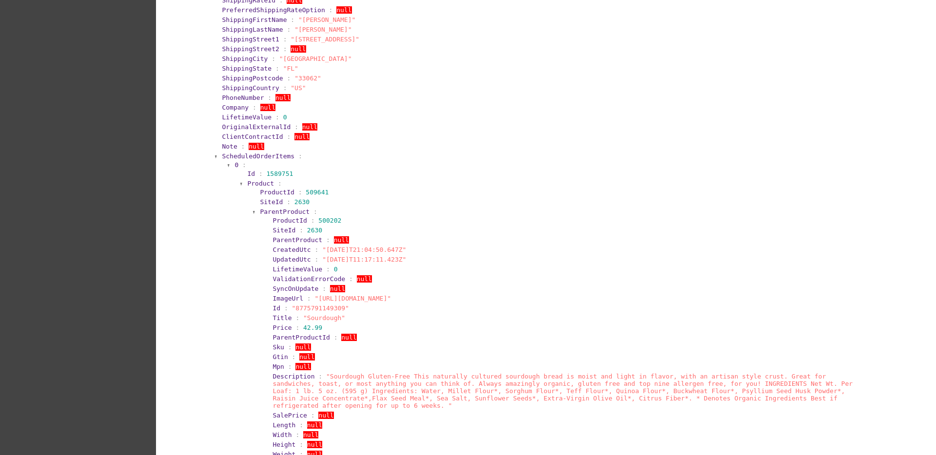
click at [270, 158] on span "ScheduledOrderItems" at bounding box center [258, 156] width 73 height 7
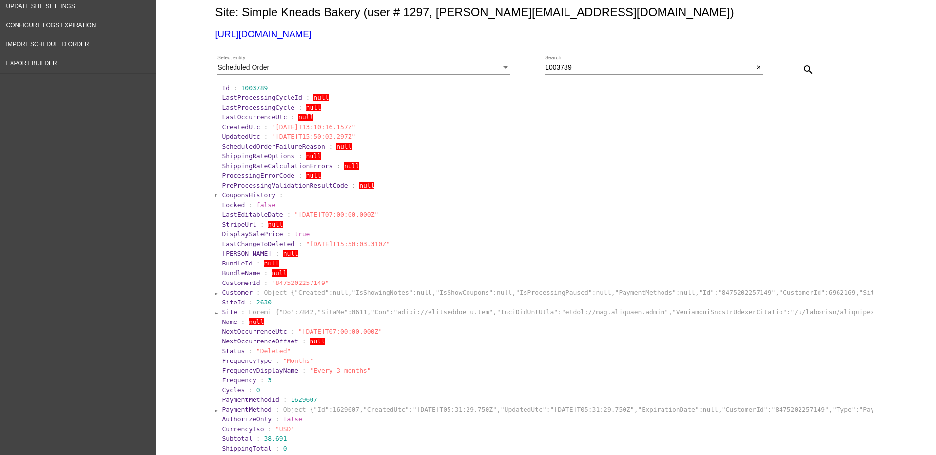
scroll to position [0, 0]
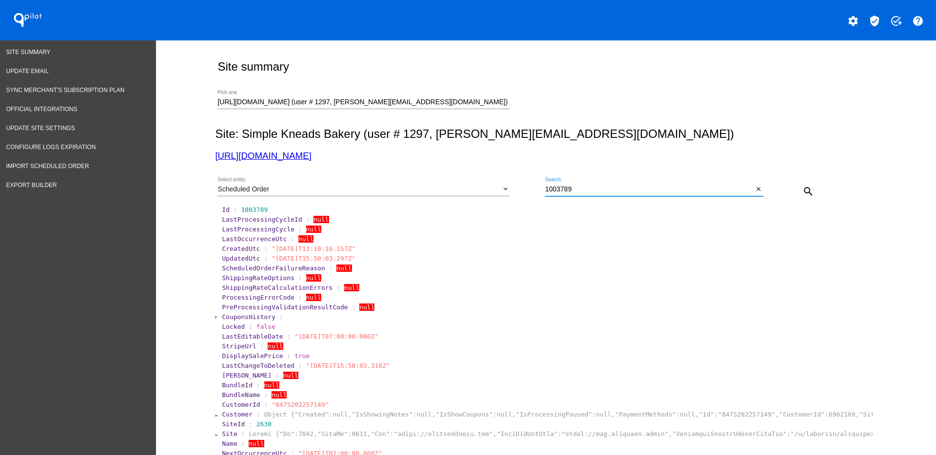
drag, startPoint x: 577, startPoint y: 187, endPoint x: 541, endPoint y: 187, distance: 35.6
click at [545, 187] on input "1003789" at bounding box center [649, 190] width 208 height 8
paste input "438"
type input "1003438"
click at [804, 189] on mat-icon "search" at bounding box center [809, 192] width 12 height 12
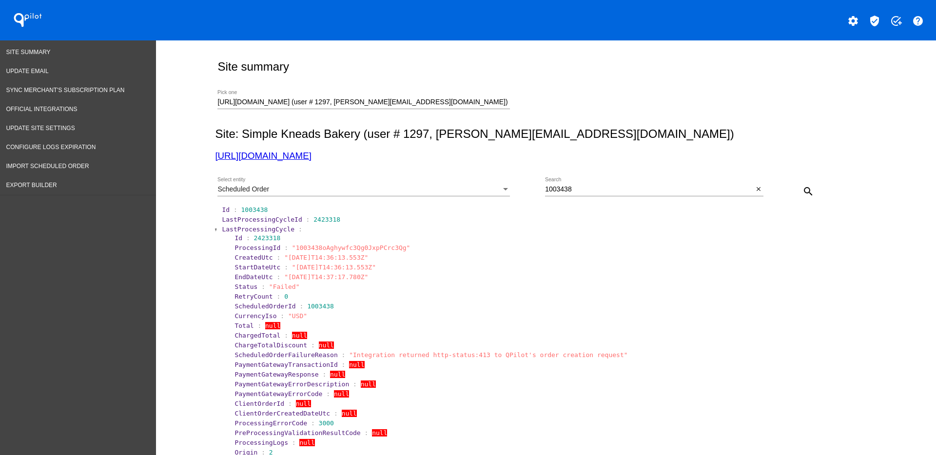
click at [237, 227] on span "LastProcessingCycle" at bounding box center [258, 229] width 73 height 7
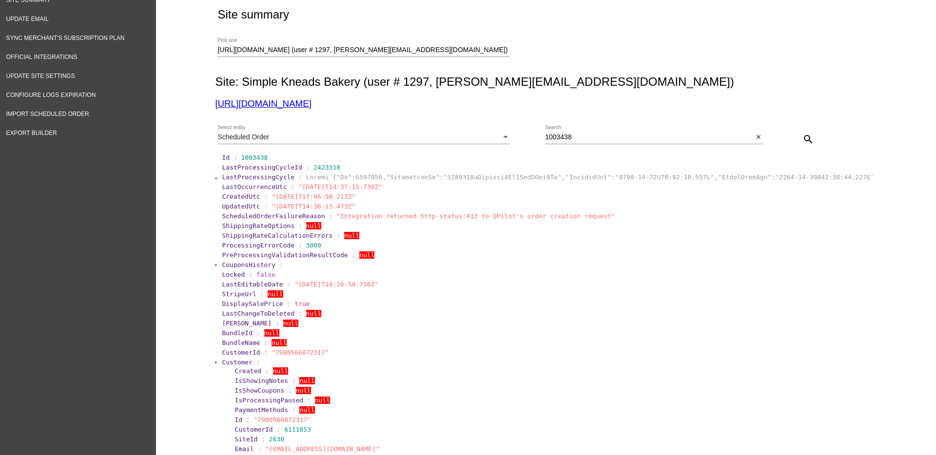
scroll to position [122, 0]
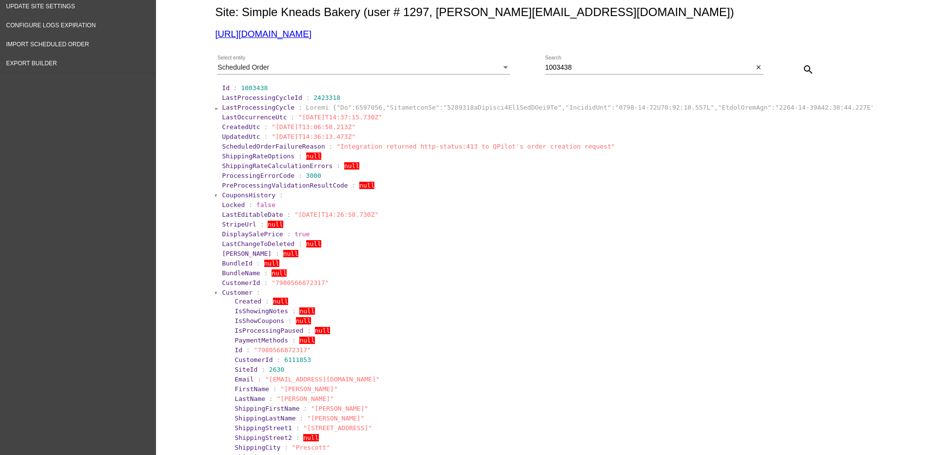
click at [230, 292] on span "Customer" at bounding box center [237, 292] width 31 height 7
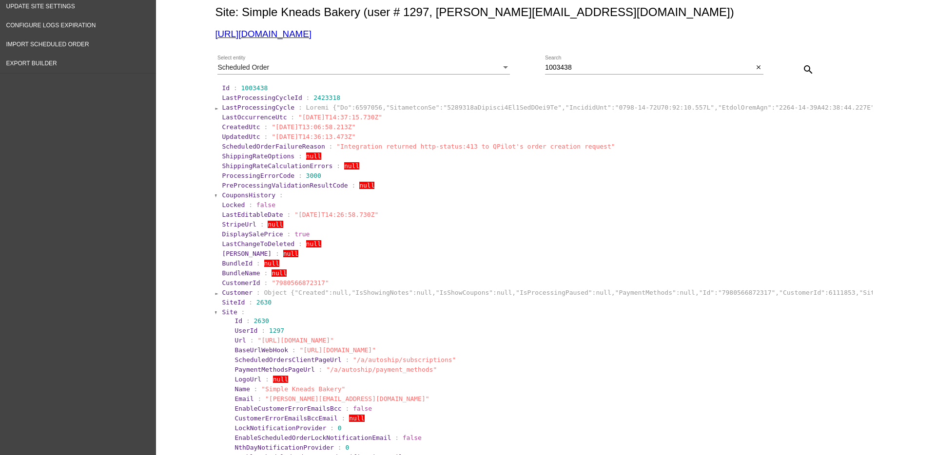
click at [226, 310] on span "Site" at bounding box center [229, 312] width 15 height 7
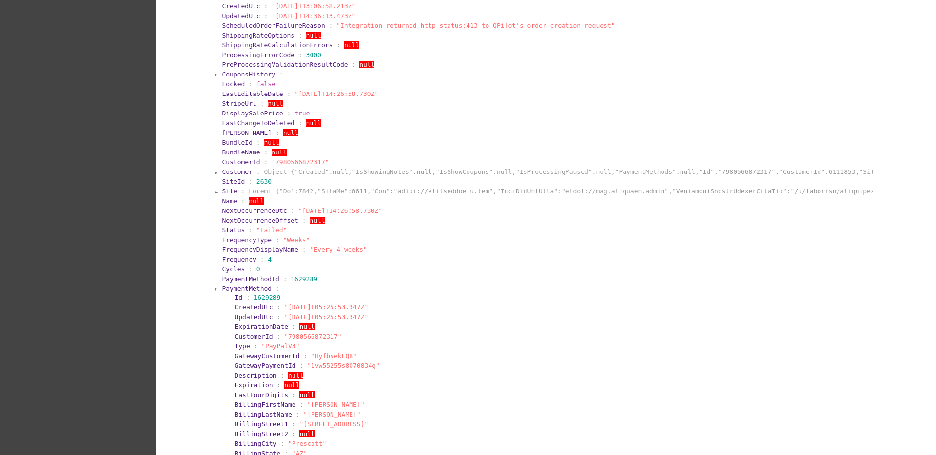
scroll to position [244, 0]
click at [223, 288] on span "PaymentMethod" at bounding box center [247, 287] width 50 height 7
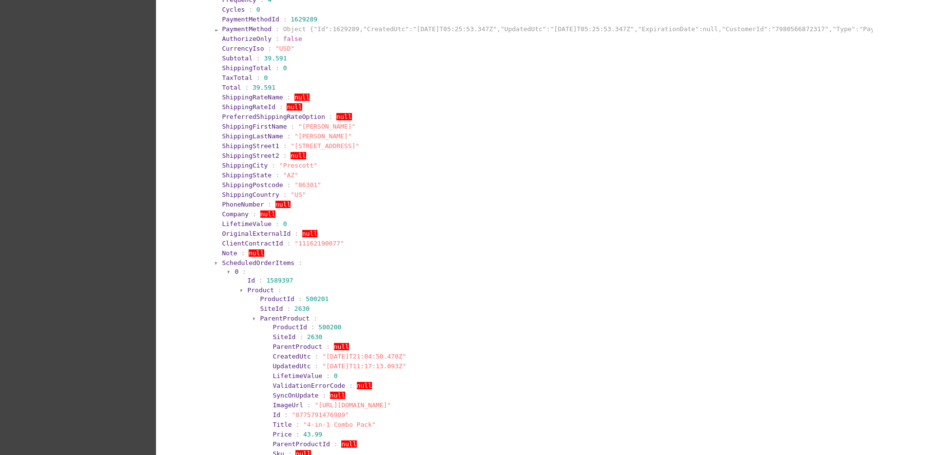
scroll to position [609, 0]
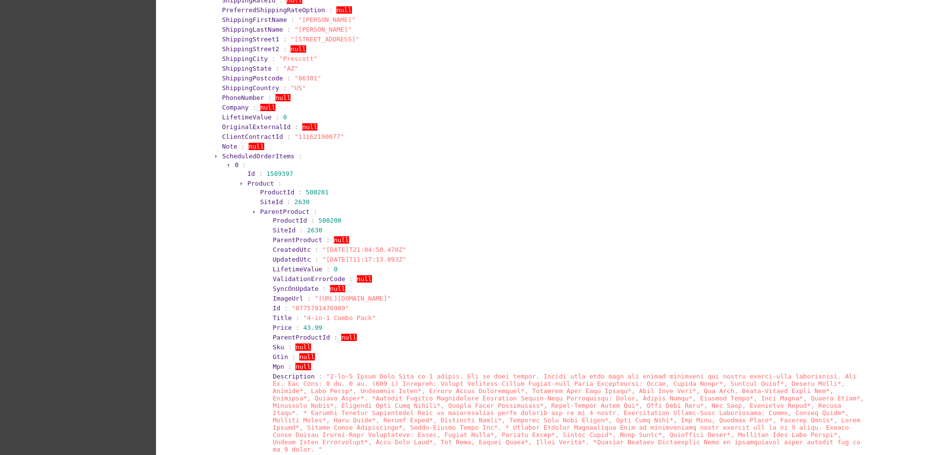
click at [274, 157] on span "ScheduledOrderItems" at bounding box center [258, 156] width 73 height 7
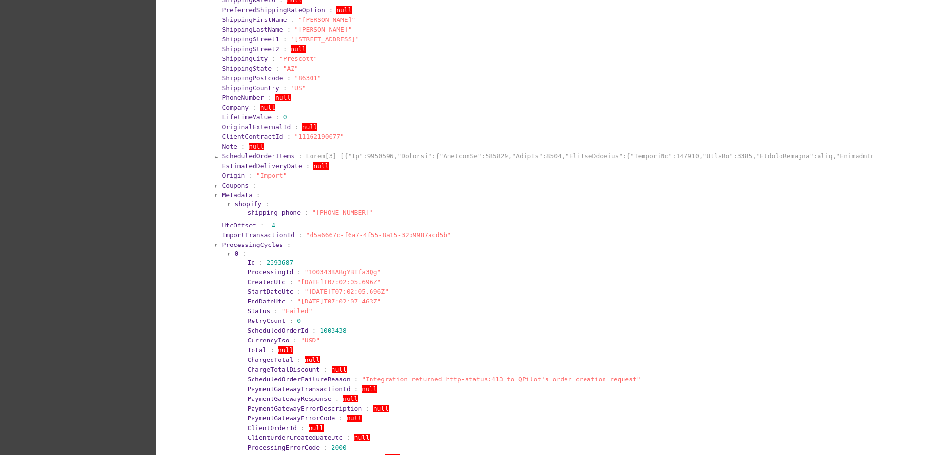
click at [248, 242] on span "ProcessingCycles" at bounding box center [252, 244] width 61 height 7
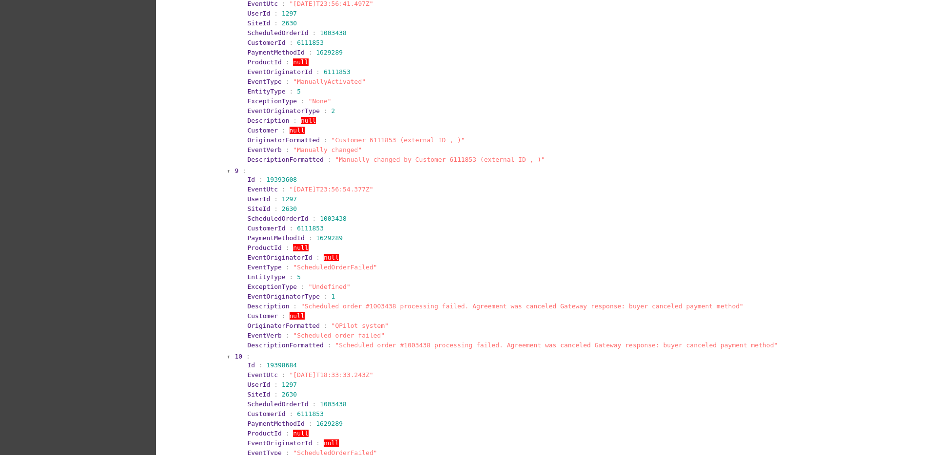
scroll to position [2377, 0]
